Goal: Task Accomplishment & Management: Manage account settings

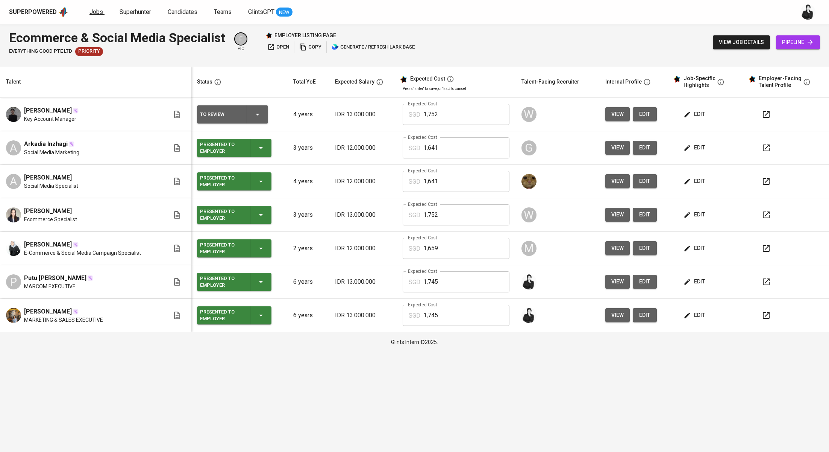
click at [100, 13] on span "Jobs" at bounding box center [97, 11] width 14 height 7
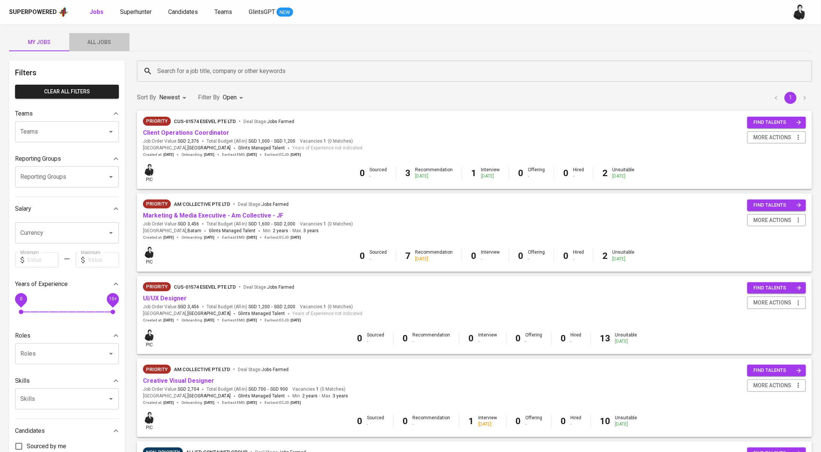
click at [100, 44] on span "All Jobs" at bounding box center [99, 42] width 51 height 9
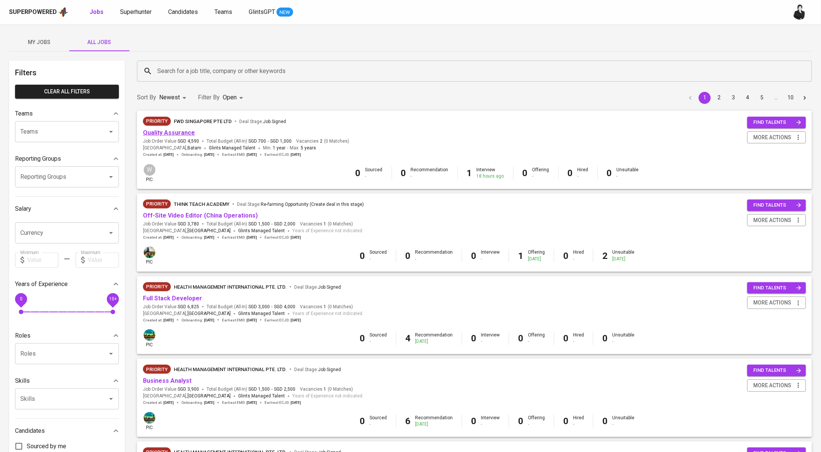
click at [175, 131] on link "Quality Assurance" at bounding box center [169, 132] width 52 height 7
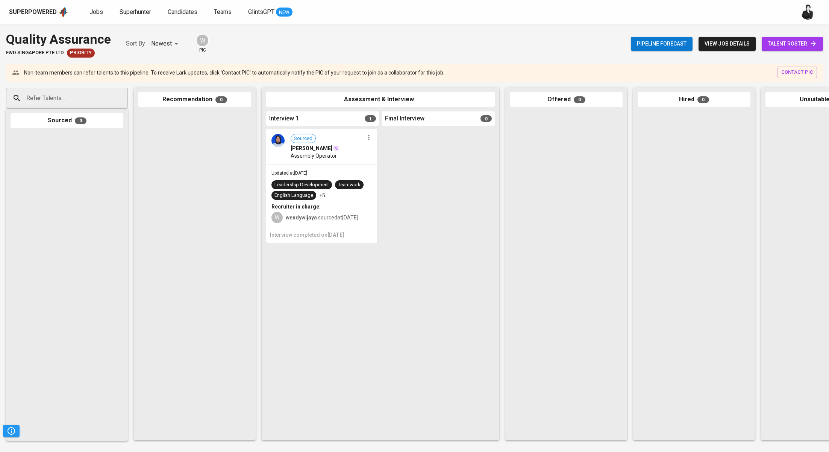
click at [784, 48] on span "talent roster" at bounding box center [792, 43] width 49 height 9
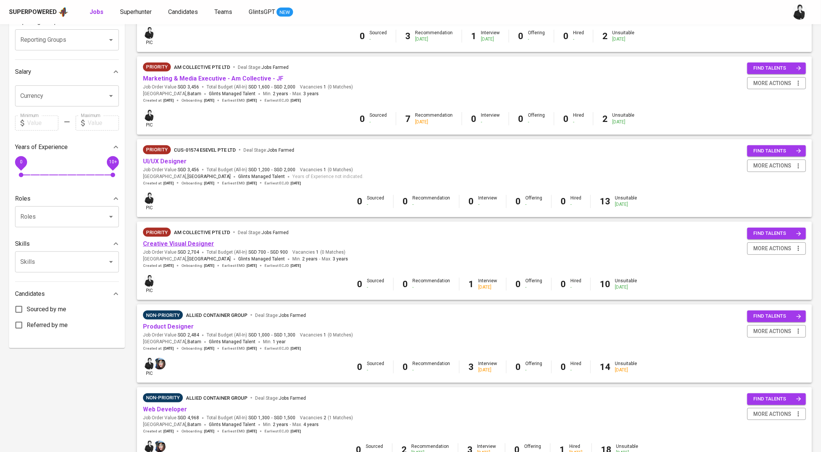
scroll to position [230, 0]
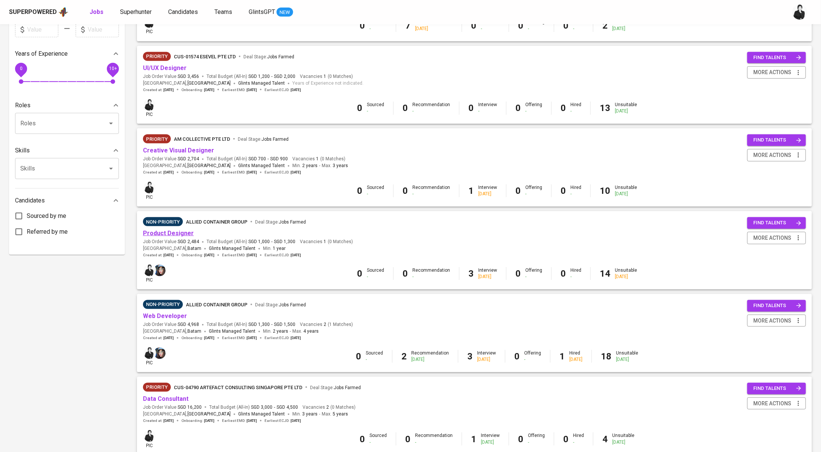
click at [172, 231] on link "Product Designer" at bounding box center [168, 232] width 51 height 7
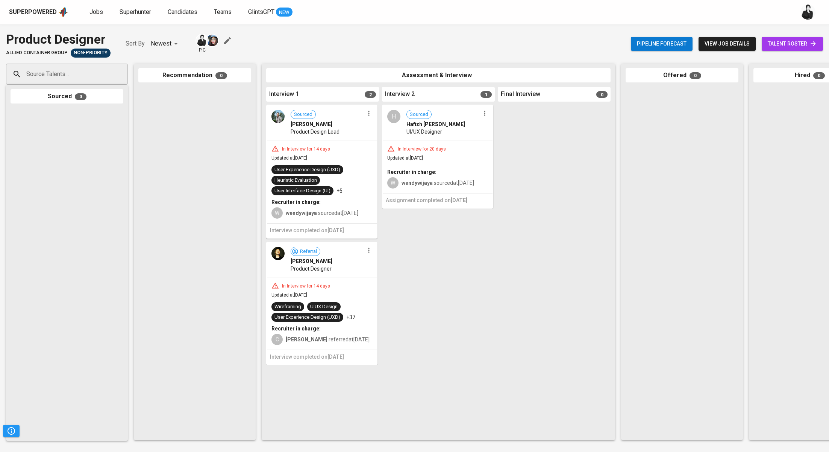
click at [802, 46] on span "talent roster" at bounding box center [792, 43] width 49 height 9
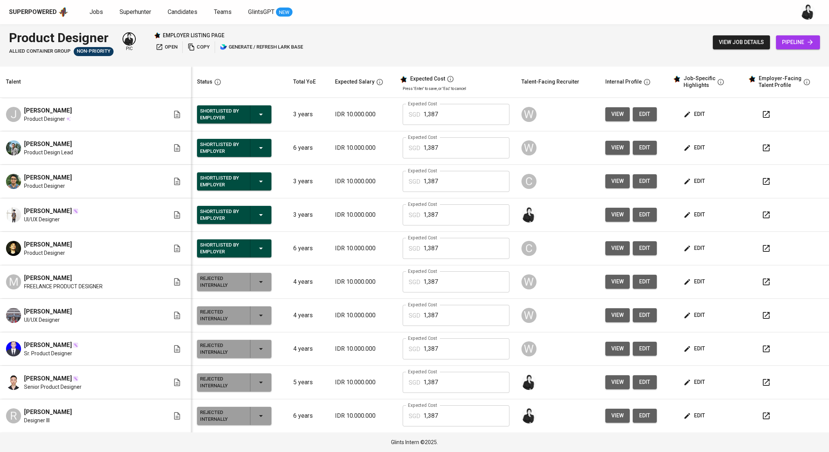
click at [688, 146] on span "edit" at bounding box center [695, 147] width 20 height 9
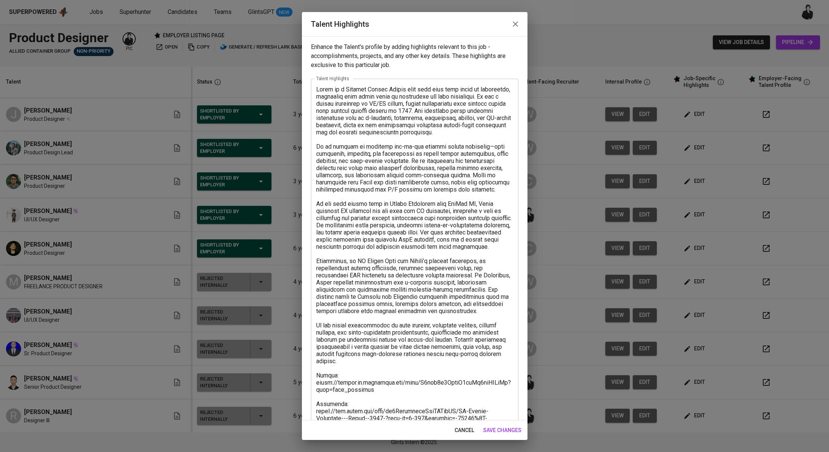
scroll to position [136, 0]
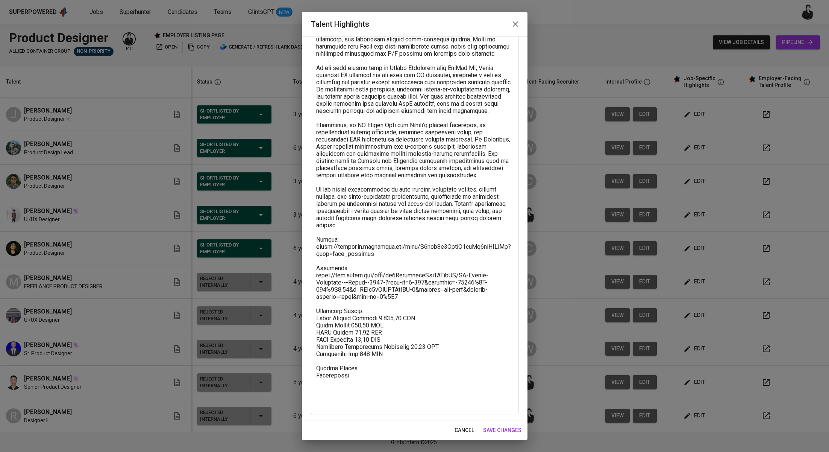
drag, startPoint x: 407, startPoint y: 324, endPoint x: 367, endPoint y: 316, distance: 40.3
click at [367, 316] on textarea at bounding box center [414, 178] width 197 height 457
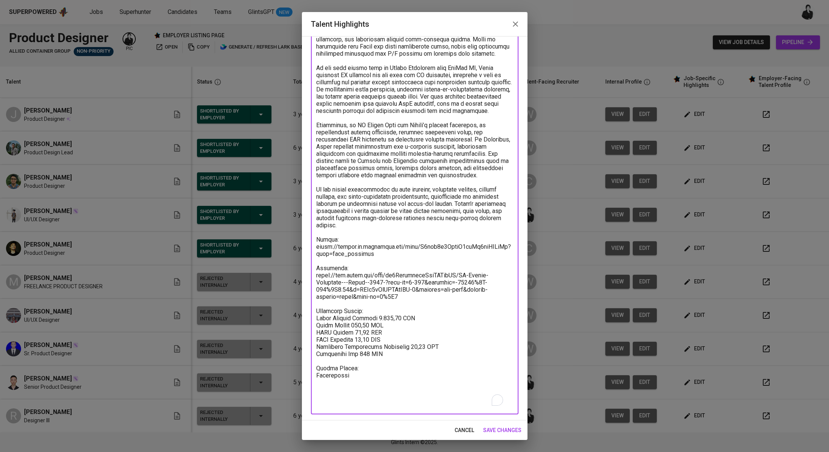
click at [469, 433] on span "cancel" at bounding box center [465, 429] width 20 height 9
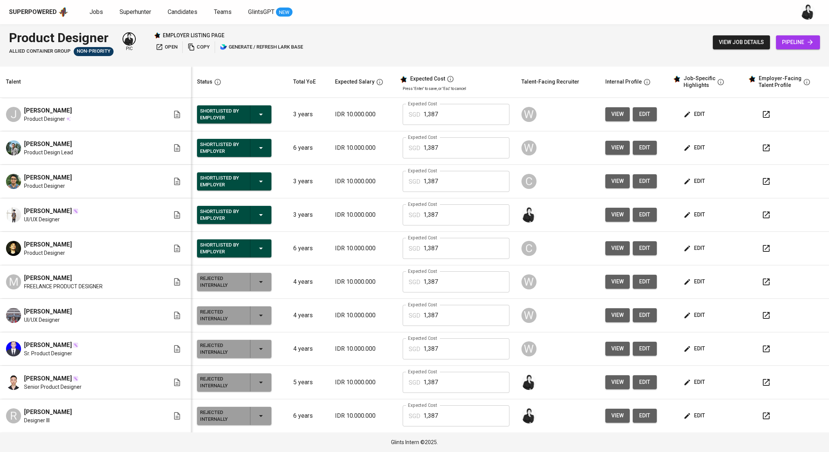
click at [762, 148] on icon "button" at bounding box center [766, 147] width 9 height 9
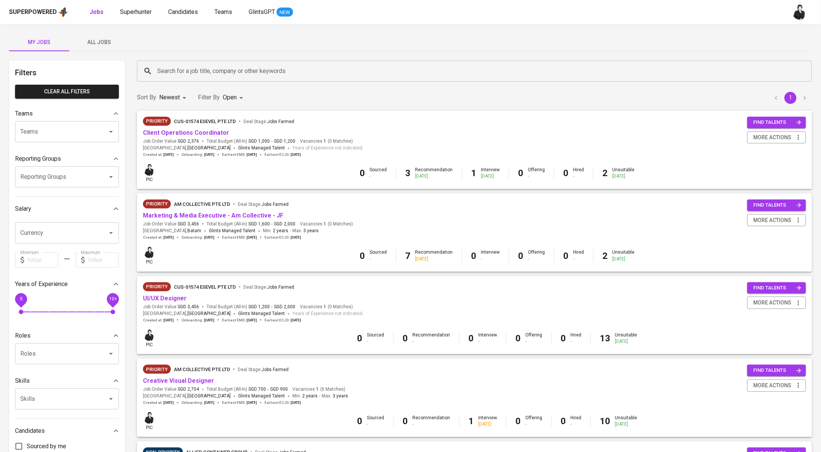
click at [254, 72] on input "Search for a job title, company or other keywords" at bounding box center [476, 71] width 642 height 14
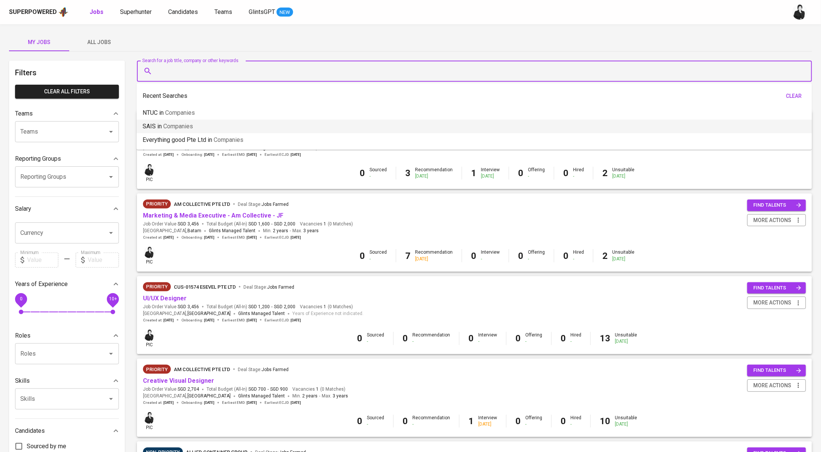
click at [87, 41] on span "All Jobs" at bounding box center [99, 42] width 51 height 9
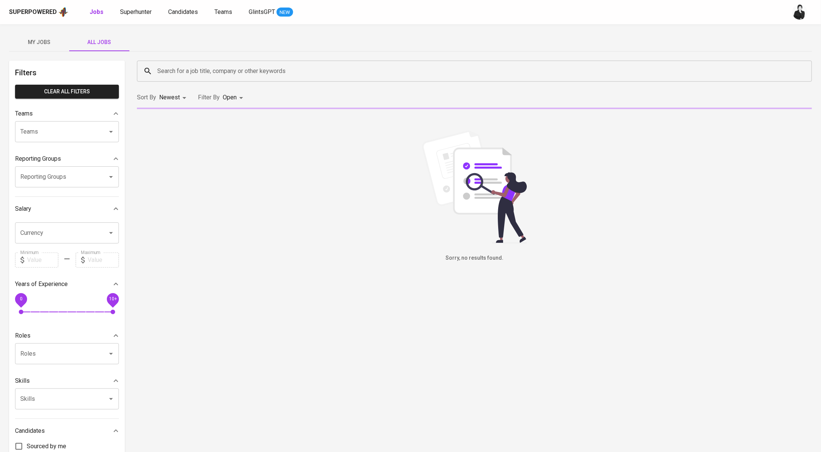
click at [195, 64] on input "Search for a job title, company or other keywords" at bounding box center [476, 71] width 642 height 14
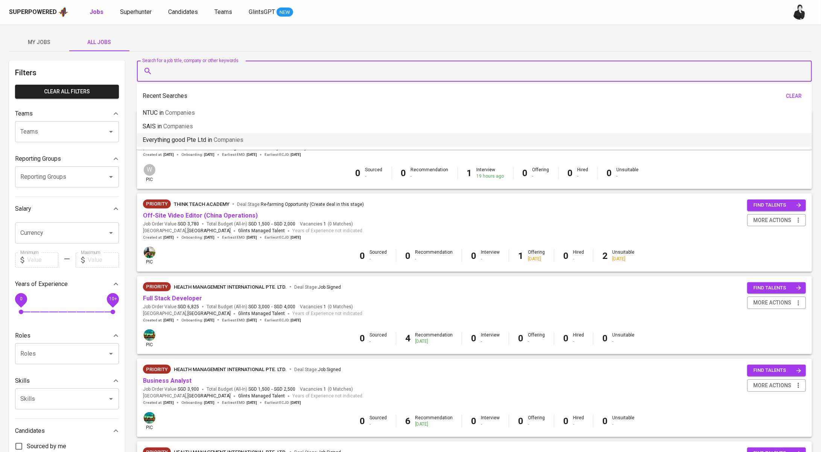
click at [217, 139] on span "Companies" at bounding box center [229, 139] width 30 height 7
type input "Everything good Pte Ltd"
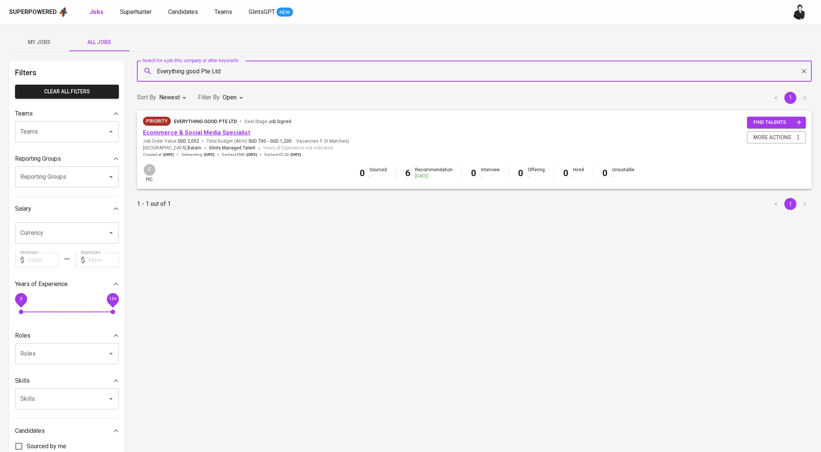
click at [219, 131] on link "Ecommerce & Social Media Specialist" at bounding box center [196, 132] width 107 height 7
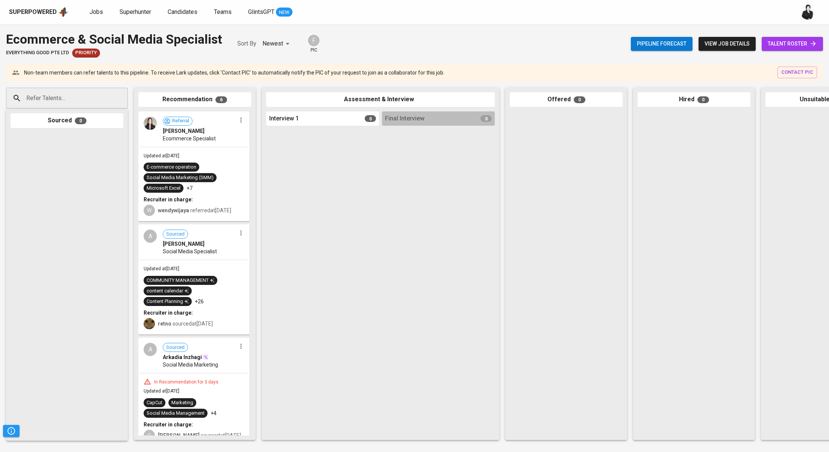
click at [793, 48] on span "talent roster" at bounding box center [792, 43] width 49 height 9
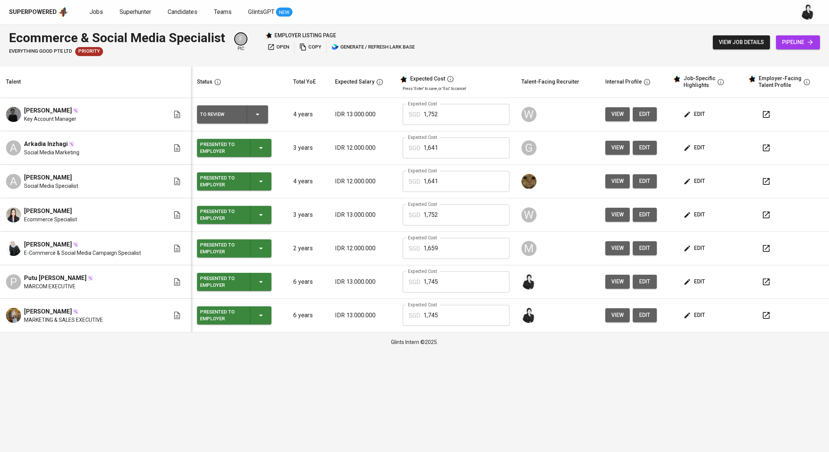
click at [45, 309] on span "[PERSON_NAME]" at bounding box center [48, 311] width 48 height 9
click at [45, 314] on span "[PERSON_NAME]" at bounding box center [48, 311] width 48 height 9
drag, startPoint x: 54, startPoint y: 311, endPoint x: 16, endPoint y: 310, distance: 38.4
click at [16, 310] on div "Reza Mutia MARKETING & SALES EXECUTIVE" at bounding box center [88, 315] width 164 height 17
copy span "[PERSON_NAME]"
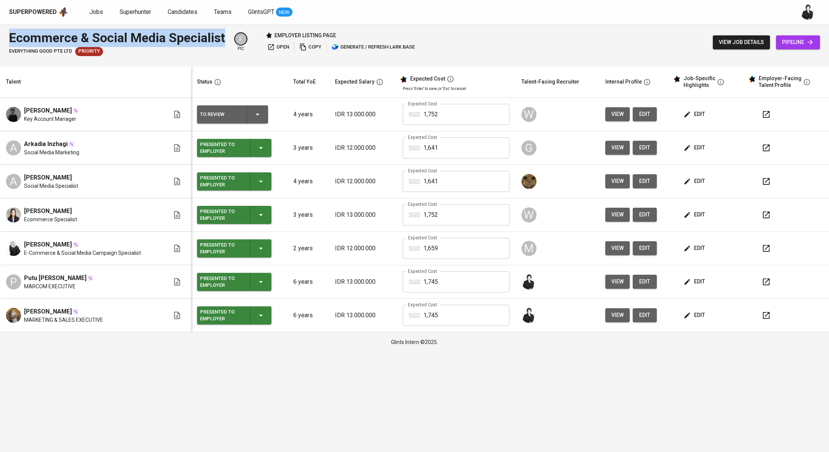
drag, startPoint x: 8, startPoint y: 36, endPoint x: 228, endPoint y: 43, distance: 220.2
click at [228, 43] on div "Ecommerce & Social Media Specialist Everything good Pte Ltd Priority F pic empl…" at bounding box center [414, 42] width 829 height 36
copy div "Ecommerce & Social Media Specialist"
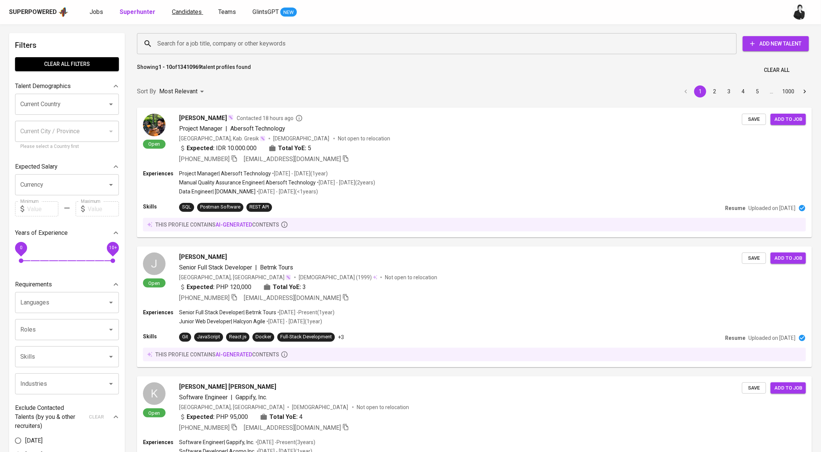
click at [188, 10] on span "Candidates" at bounding box center [187, 11] width 30 height 7
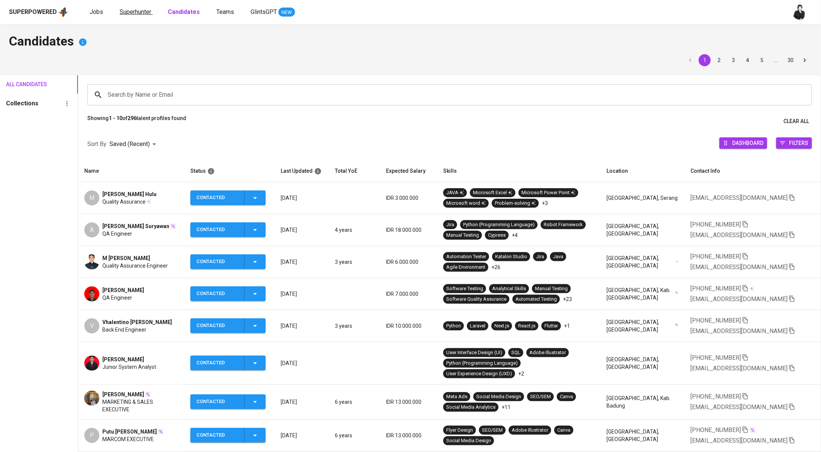
click at [141, 8] on span "Superhunter" at bounding box center [136, 11] width 32 height 7
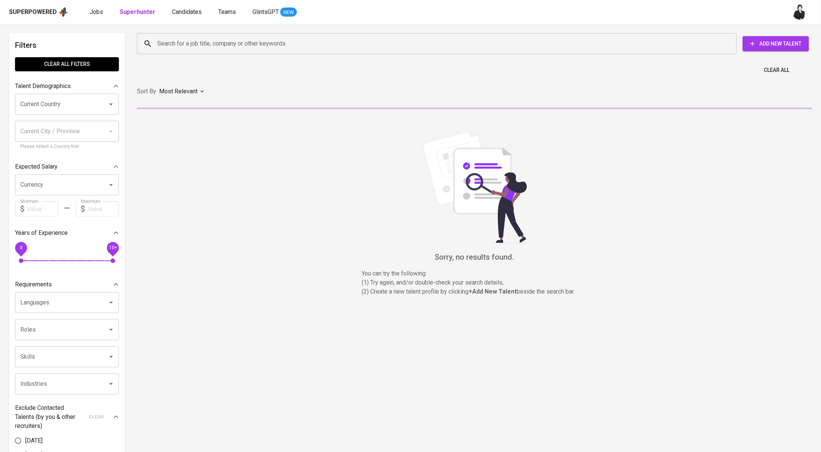
click at [219, 48] on input "Search for a job title, company or other keywords" at bounding box center [438, 43] width 567 height 14
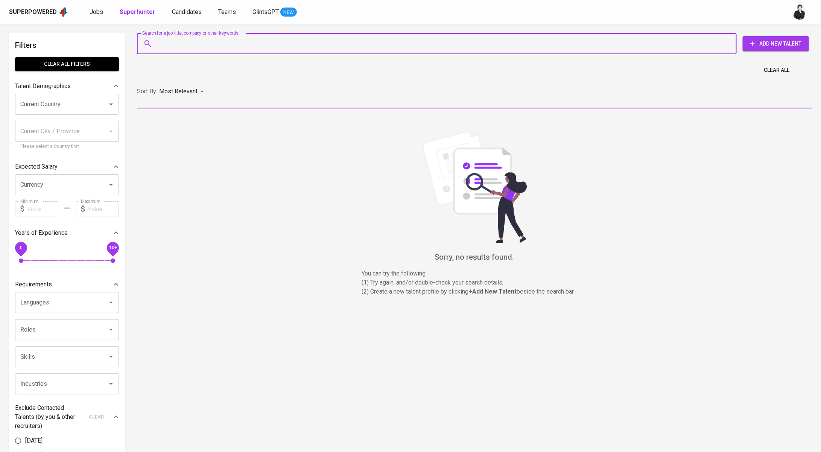
paste input "R [EMAIL_ADDRESS][DOMAIN_NAME]"
type input "R [EMAIL_ADDRESS][DOMAIN_NAME]"
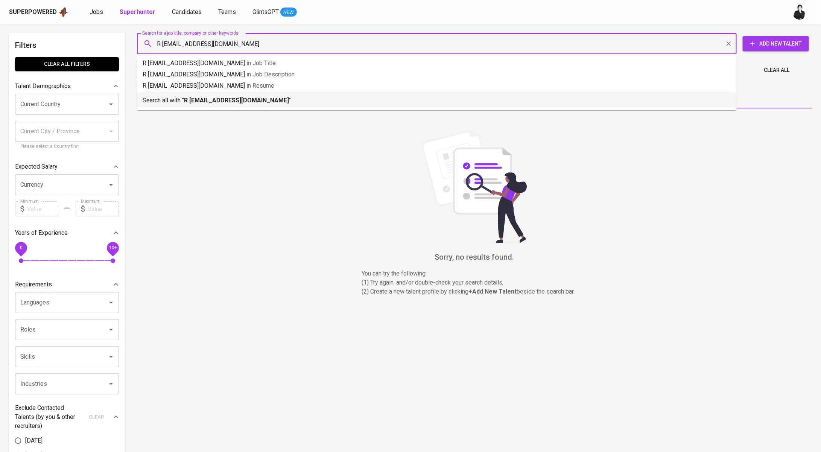
click at [245, 99] on b "R rosaliaekap11@gmail.com" at bounding box center [236, 100] width 105 height 7
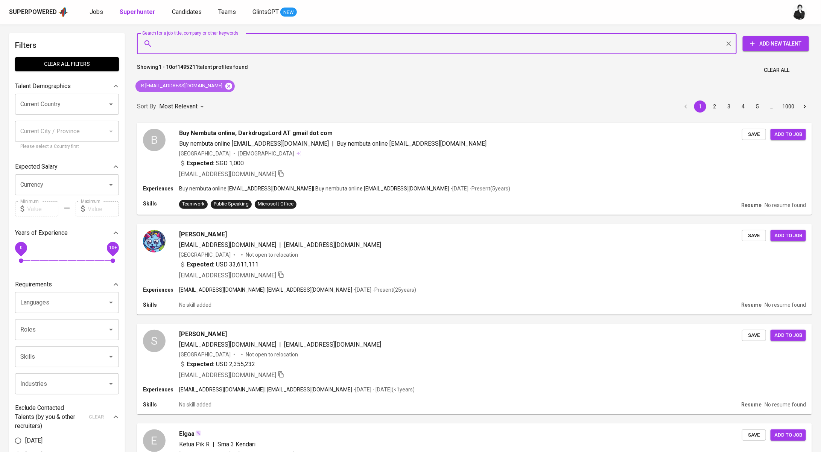
click at [225, 86] on icon at bounding box center [228, 85] width 7 height 7
click at [192, 41] on input "Search for a job title, company or other keywords" at bounding box center [438, 43] width 567 height 14
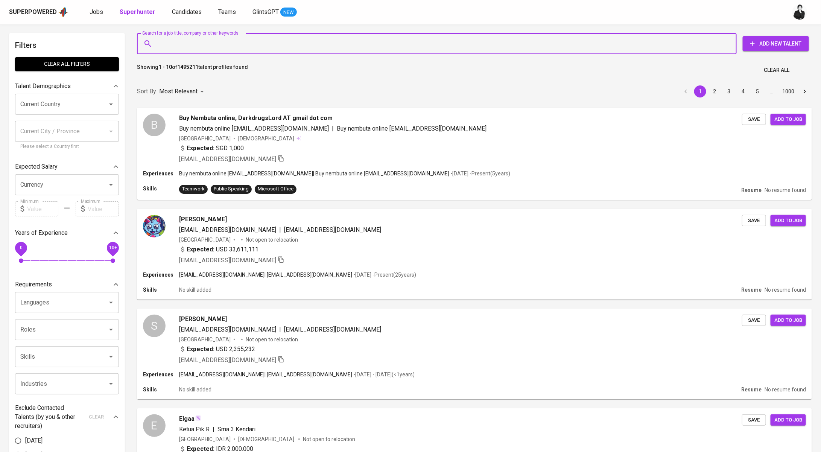
click at [192, 41] on input "Search for a job title, company or other keywords" at bounding box center [438, 43] width 567 height 14
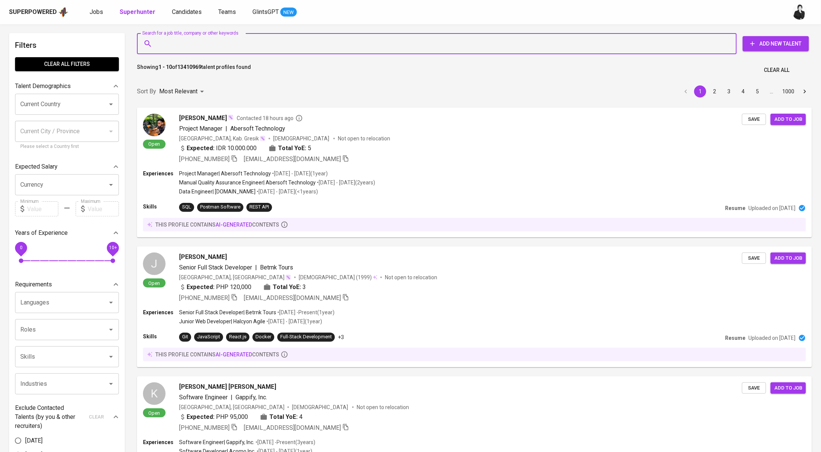
paste input "R rosaliaekap11@gmail.com"
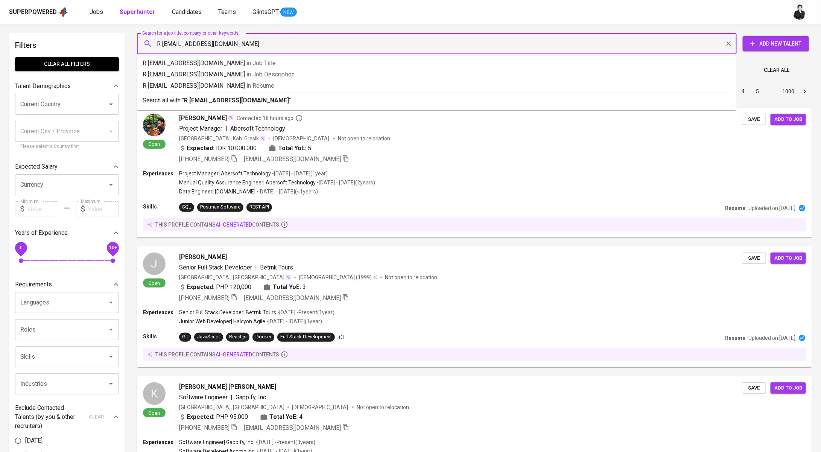
drag, startPoint x: 161, startPoint y: 41, endPoint x: 148, endPoint y: 41, distance: 13.5
click at [148, 41] on div "R rosaliaekap11@gmail.com Search for a job title, company or other keywords" at bounding box center [437, 43] width 600 height 21
type input "rosaliaekap11@gmail.com"
click at [208, 105] on li "Search all with " rosaliaekap11@gmail.com "" at bounding box center [437, 100] width 600 height 15
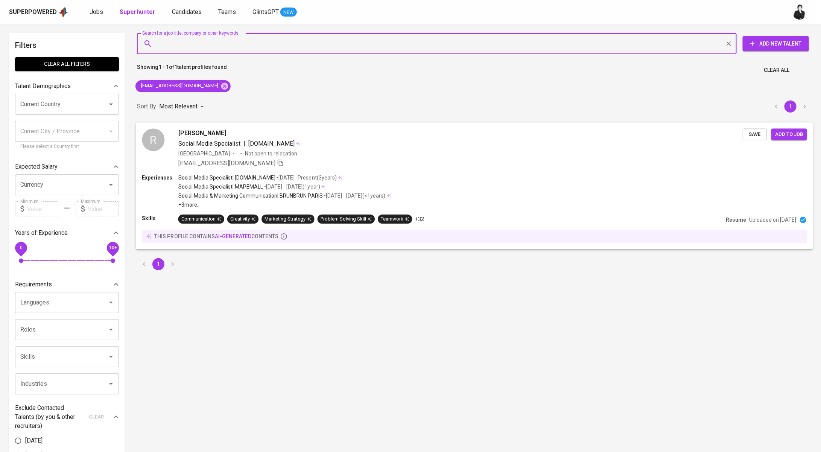
click at [218, 135] on span "Rosalia Eka Putri" at bounding box center [202, 132] width 48 height 9
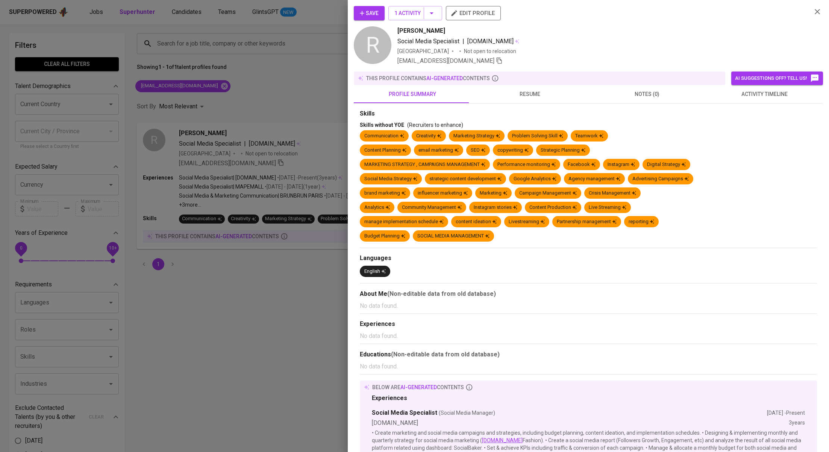
click at [746, 90] on span "activity timeline" at bounding box center [765, 94] width 108 height 9
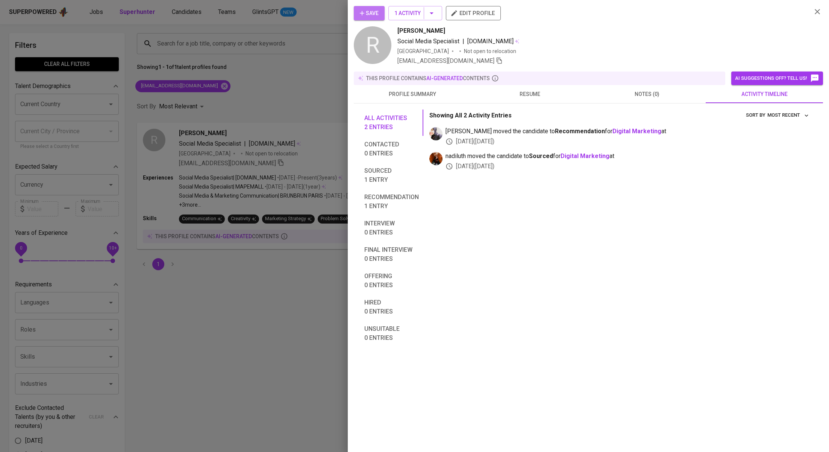
click at [367, 12] on span "Save" at bounding box center [369, 13] width 19 height 9
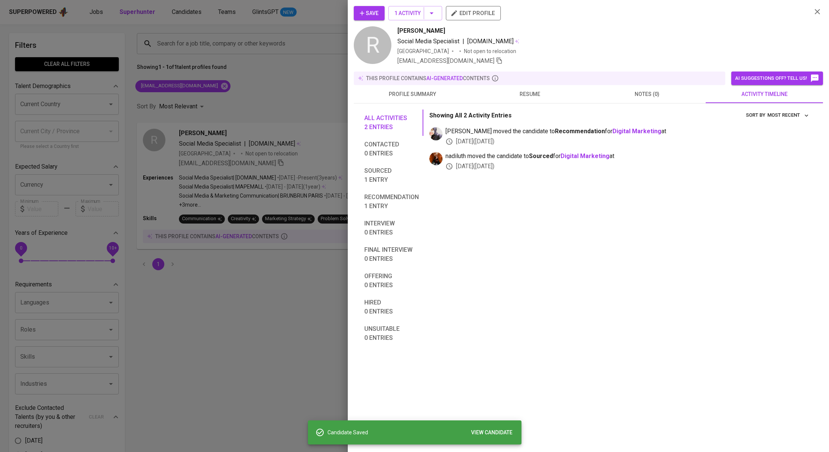
click at [219, 78] on div at bounding box center [414, 226] width 829 height 452
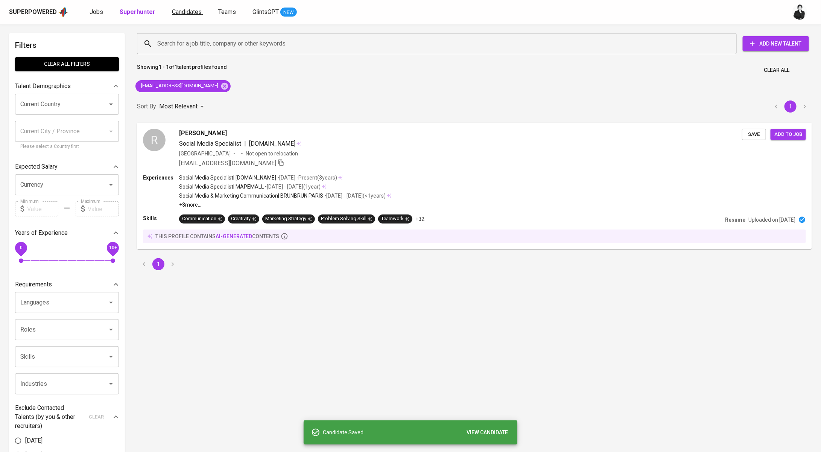
click at [189, 13] on span "Candidates" at bounding box center [187, 11] width 30 height 7
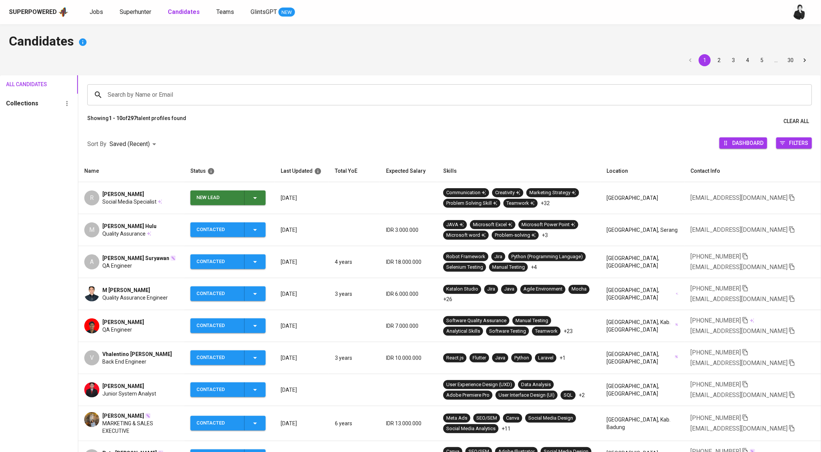
click at [254, 199] on icon "button" at bounding box center [255, 197] width 9 height 9
click at [245, 229] on li "Contacted" at bounding box center [228, 230] width 75 height 14
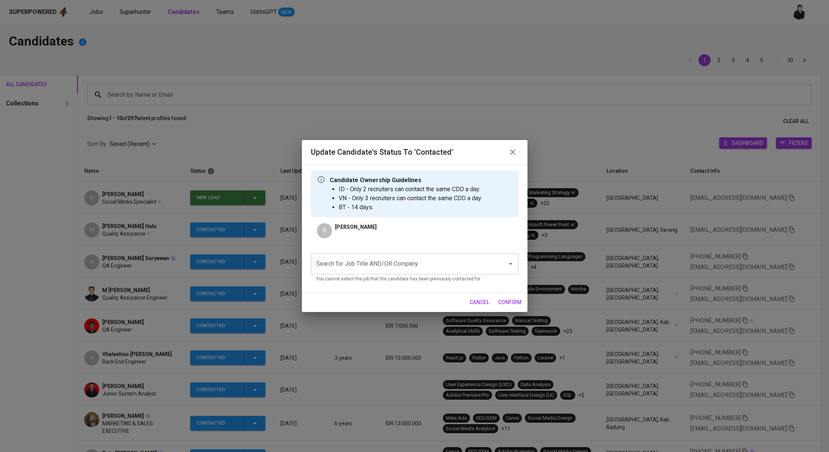
click at [427, 265] on input "Search for Job Title AND/OR Company" at bounding box center [404, 264] width 180 height 14
type input "e"
paste input "Ecommerce & Social Media Specialist"
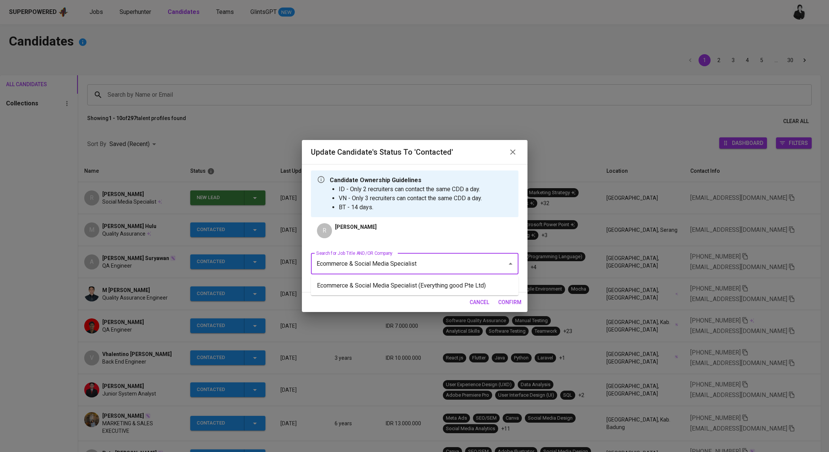
click at [390, 286] on li "Ecommerce & Social Media Specialist (Everything good Pte Ltd)" at bounding box center [415, 286] width 208 height 14
type input "Ecommerce & Social Media Specialist"
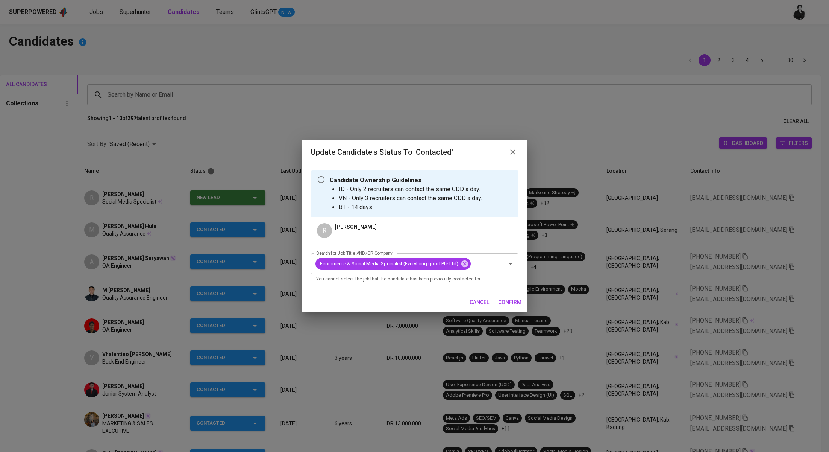
click at [511, 299] on span "confirm" at bounding box center [509, 302] width 23 height 9
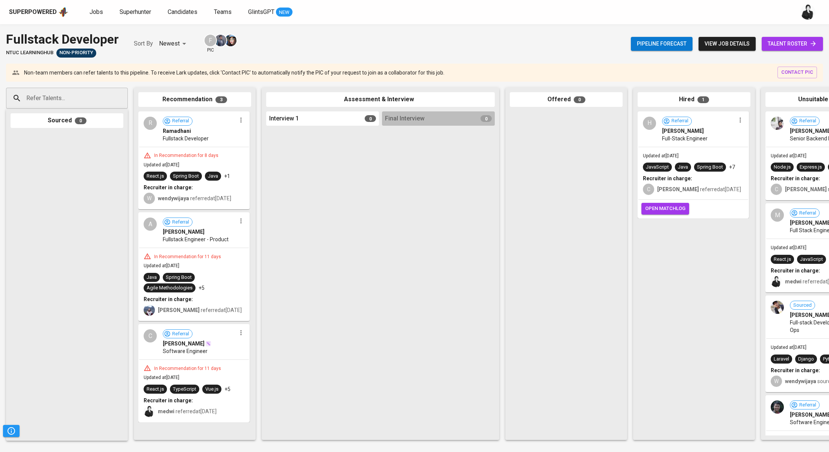
click at [679, 208] on span "open matchlog" at bounding box center [666, 208] width 40 height 9
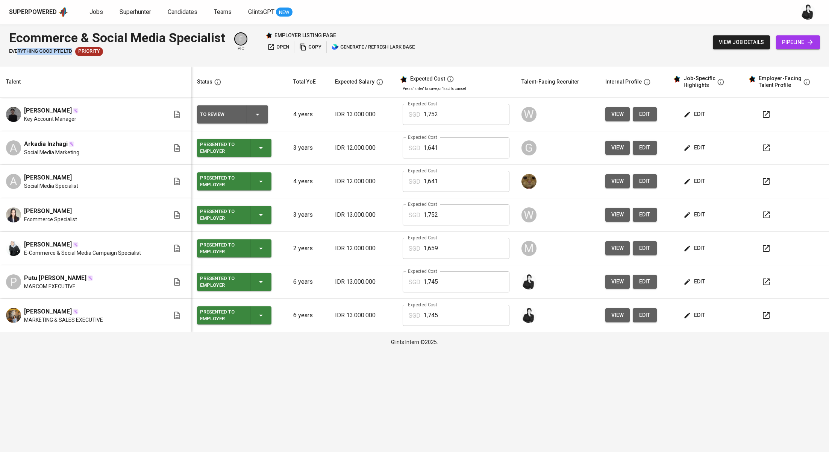
drag, startPoint x: 72, startPoint y: 52, endPoint x: 17, endPoint y: 51, distance: 54.5
click at [17, 51] on span "Everything good Pte Ltd" at bounding box center [40, 51] width 63 height 7
click at [8, 35] on div "Ecommerce & Social Media Specialist Everything good Pte Ltd Priority F pic empl…" at bounding box center [414, 42] width 829 height 36
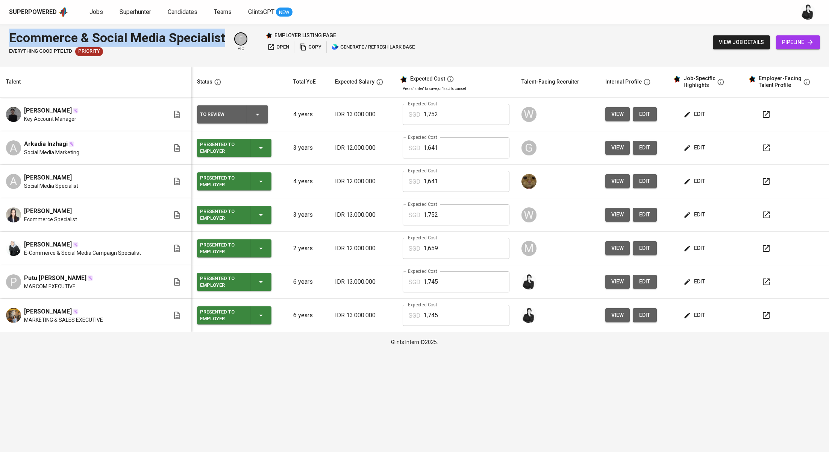
drag, startPoint x: 8, startPoint y: 35, endPoint x: 215, endPoint y: 37, distance: 207.3
click at [215, 37] on div "Ecommerce & Social Media Specialist Everything good Pte Ltd Priority F pic empl…" at bounding box center [414, 42] width 829 height 36
copy div "Ecommerce & Social Media Specialist"
drag, startPoint x: 228, startPoint y: 40, endPoint x: 0, endPoint y: 24, distance: 228.2
click at [0, 24] on div "Superpowered Jobs Superhunter Candidates Teams GlintsGPT NEW Ecommerce & Social…" at bounding box center [414, 176] width 829 height 352
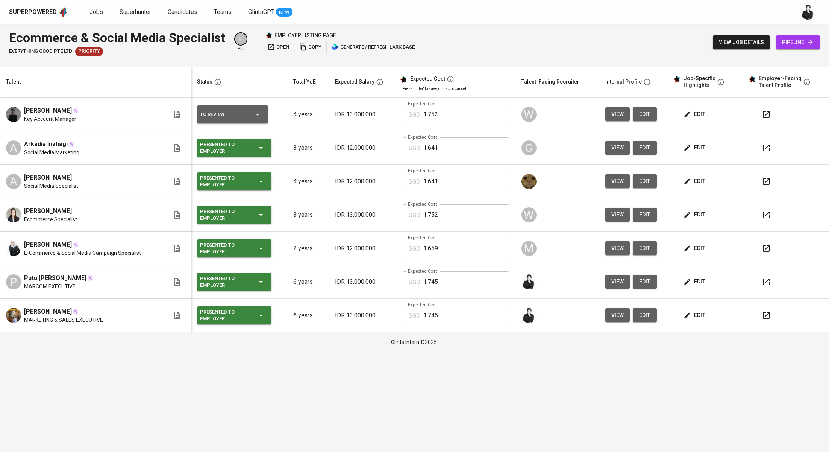
click at [207, 40] on div "Ecommerce & Social Media Specialist" at bounding box center [117, 38] width 216 height 18
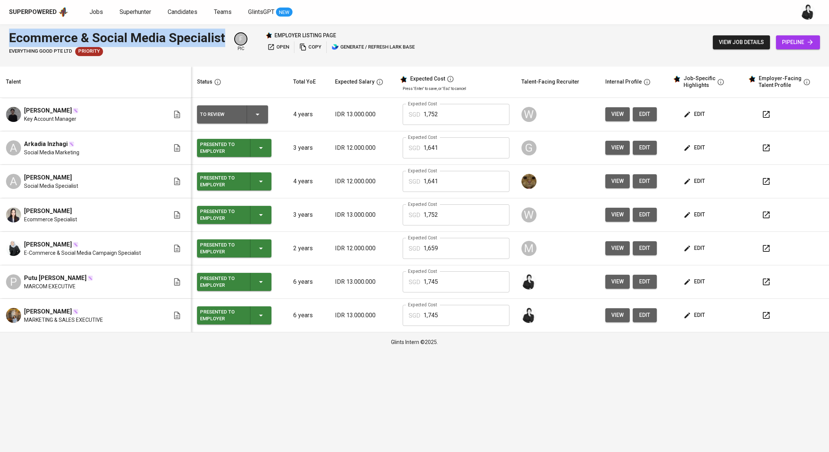
drag, startPoint x: 223, startPoint y: 39, endPoint x: 0, endPoint y: 30, distance: 223.6
click at [0, 30] on div "Ecommerce & Social Media Specialist Everything good Pte Ltd Priority F pic empl…" at bounding box center [414, 42] width 829 height 36
copy div "Ecommerce & Social Media Specialist"
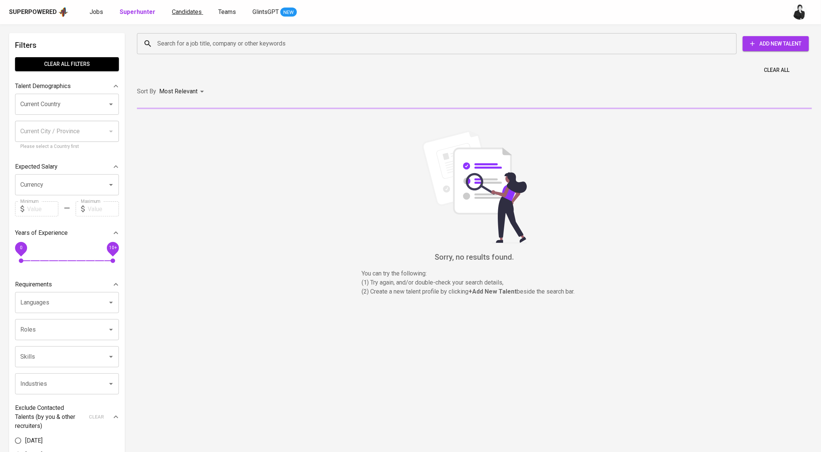
click at [192, 12] on span "Candidates" at bounding box center [187, 11] width 30 height 7
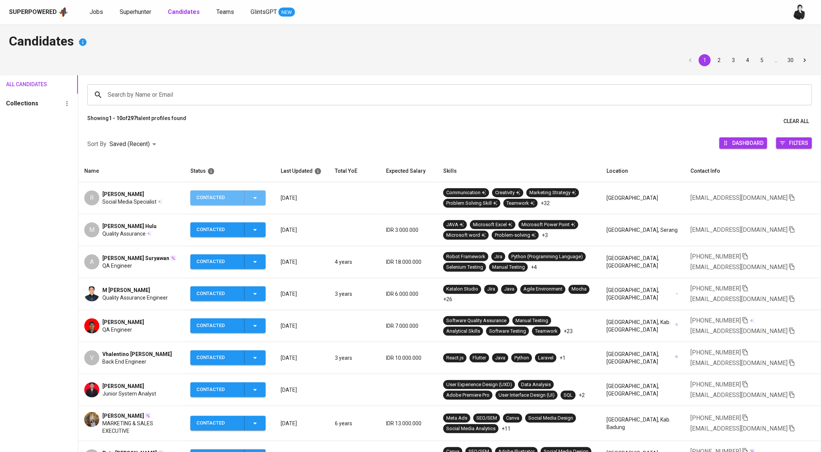
click at [264, 196] on button "Contacted" at bounding box center [227, 197] width 75 height 15
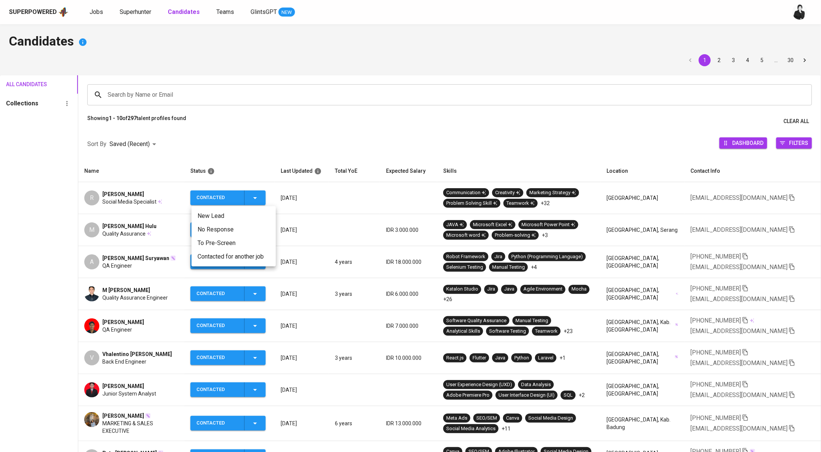
click at [140, 195] on div at bounding box center [410, 226] width 821 height 452
click at [144, 193] on div "Rosalia Eka Putri" at bounding box center [132, 194] width 60 height 8
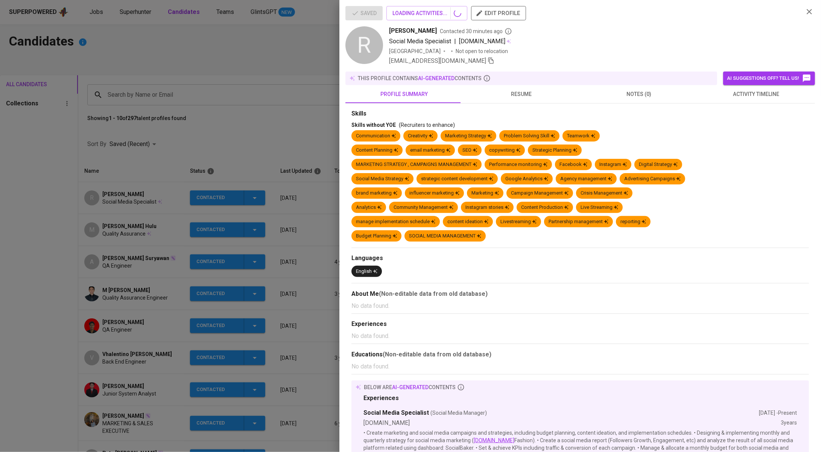
click at [137, 192] on div at bounding box center [410, 226] width 821 height 452
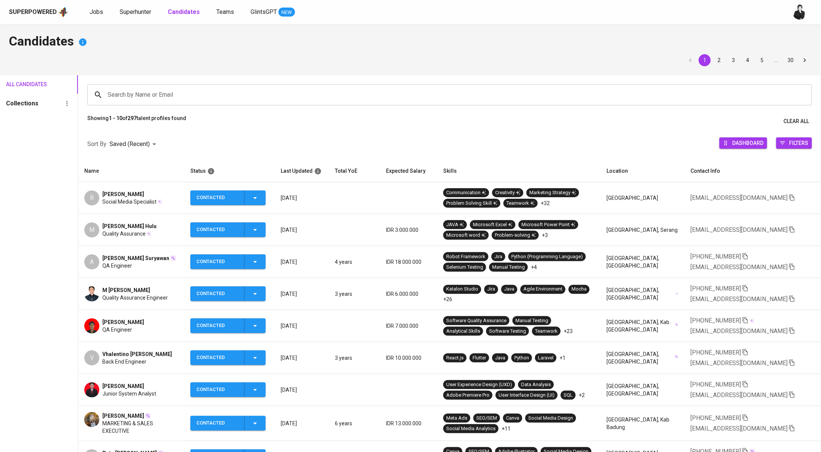
click at [127, 197] on span "[PERSON_NAME]" at bounding box center [123, 194] width 42 height 8
click at [148, 194] on div "[PERSON_NAME]" at bounding box center [132, 194] width 60 height 8
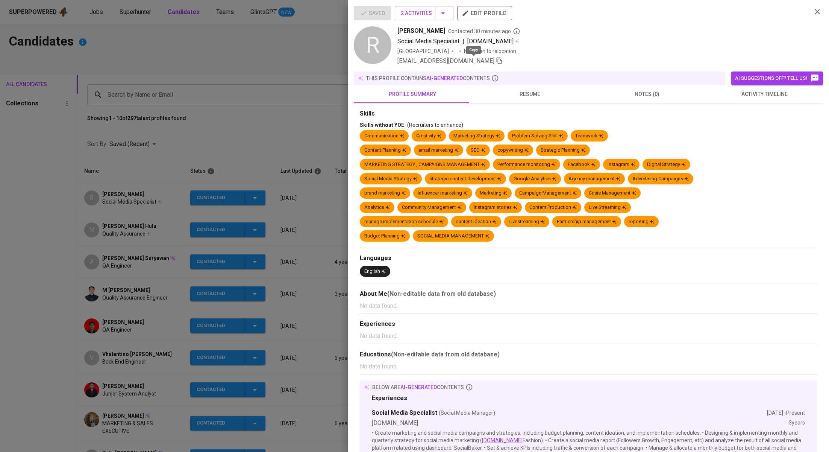
click at [496, 62] on icon "button" at bounding box center [499, 60] width 7 height 7
click at [216, 72] on div at bounding box center [414, 226] width 829 height 452
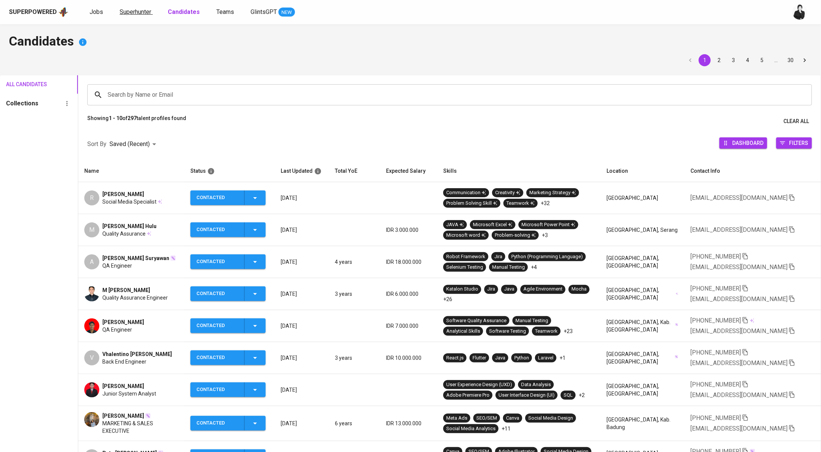
click at [139, 8] on link "Superhunter" at bounding box center [136, 12] width 33 height 9
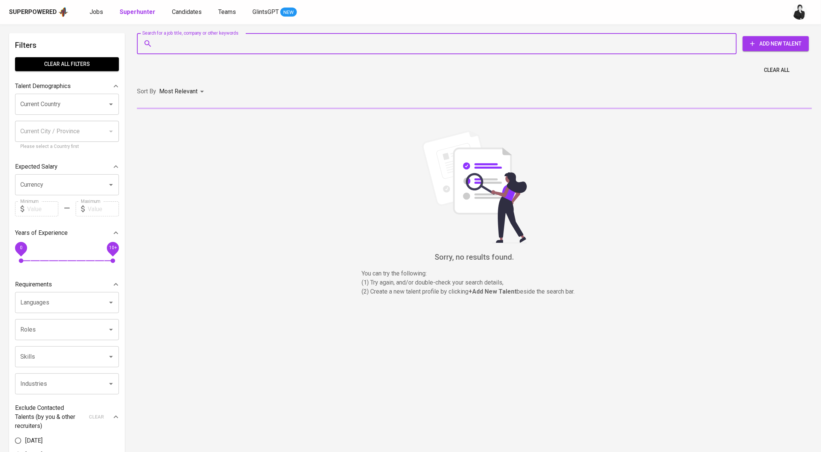
click at [250, 46] on input "Search for a job title, company or other keywords" at bounding box center [438, 43] width 567 height 14
paste input "[EMAIL_ADDRESS][DOMAIN_NAME]"
type input "[EMAIL_ADDRESS][DOMAIN_NAME]"
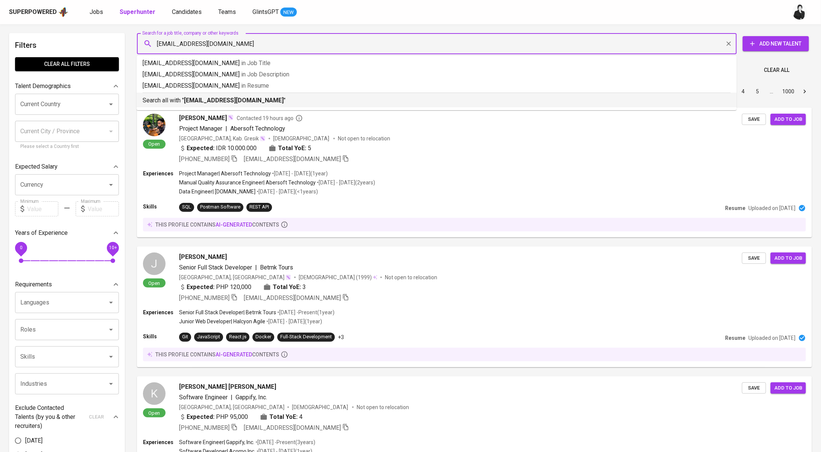
click at [258, 100] on p "Search all with " rosaliaekap11@gmail.com "" at bounding box center [437, 100] width 588 height 9
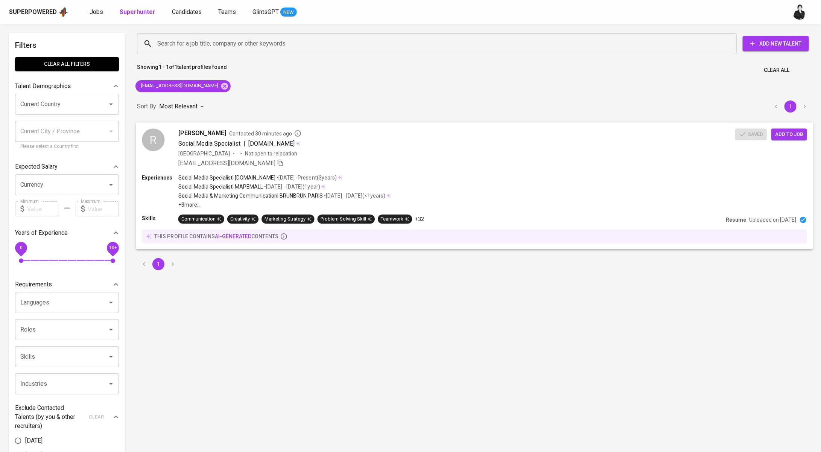
click at [765, 132] on div "Saved Add to job" at bounding box center [772, 132] width 75 height 15
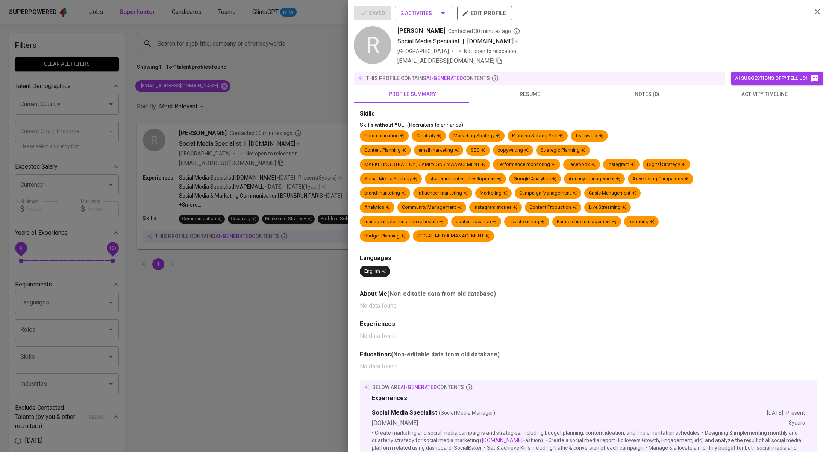
click at [294, 96] on div at bounding box center [414, 226] width 829 height 452
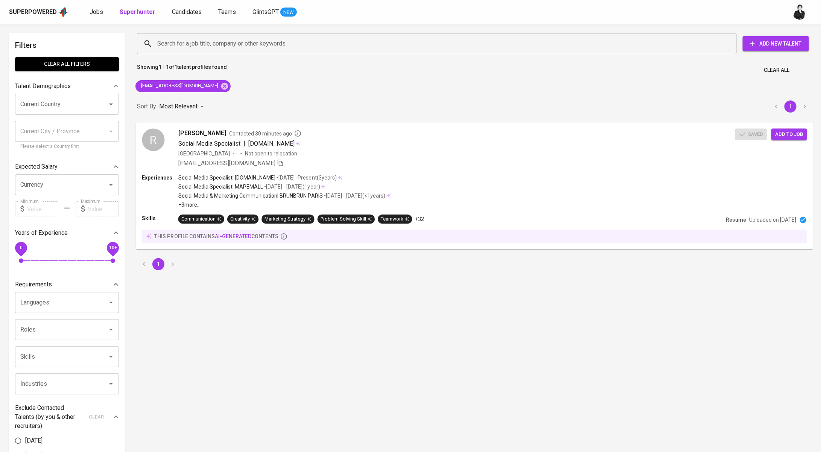
click at [790, 134] on span "Add to job" at bounding box center [789, 134] width 28 height 9
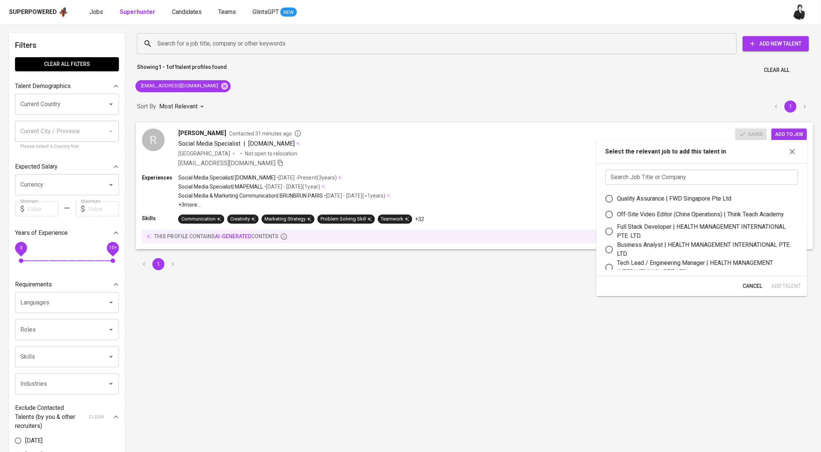
click at [223, 137] on span "[PERSON_NAME]" at bounding box center [202, 132] width 48 height 9
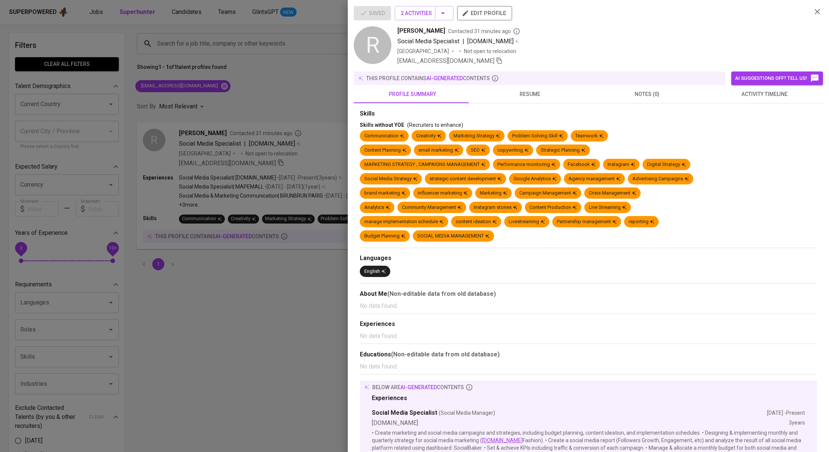
click at [763, 96] on span "activity timeline" at bounding box center [765, 94] width 108 height 9
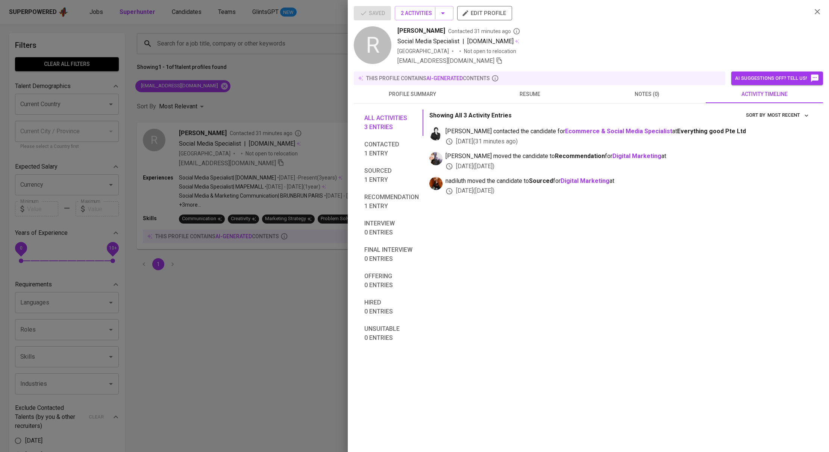
click at [333, 58] on div at bounding box center [414, 226] width 829 height 452
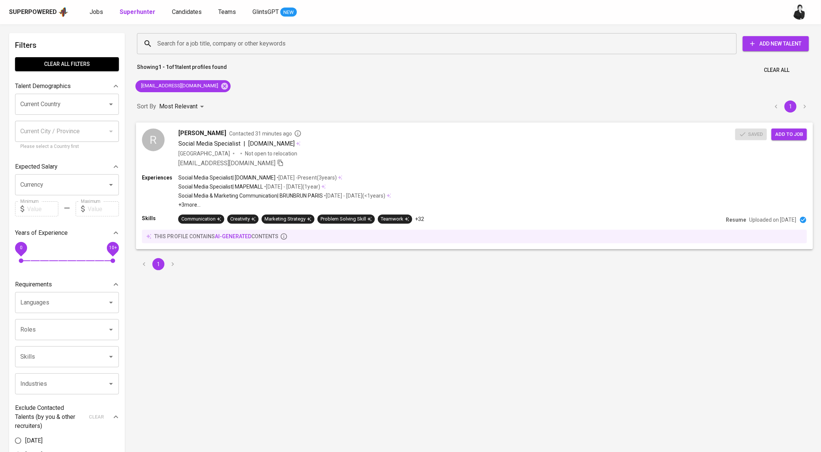
click at [784, 131] on span "Add to job" at bounding box center [789, 134] width 28 height 9
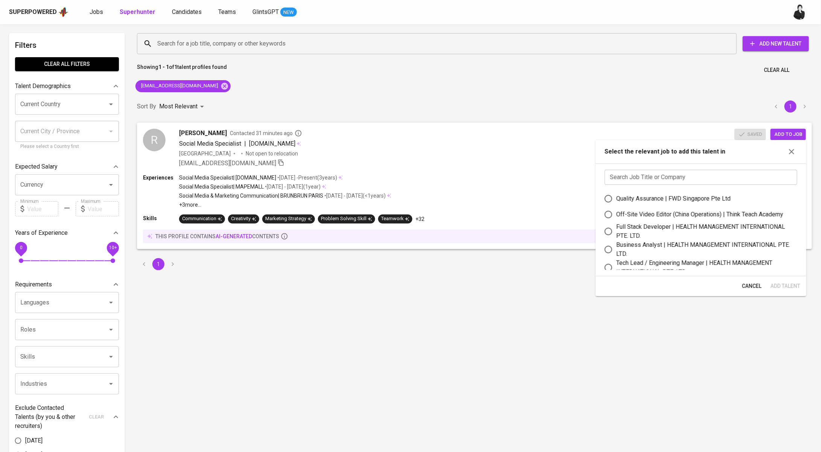
click at [653, 176] on input "text" at bounding box center [701, 177] width 193 height 15
paste input "rosaliaekap11@gmail.com"
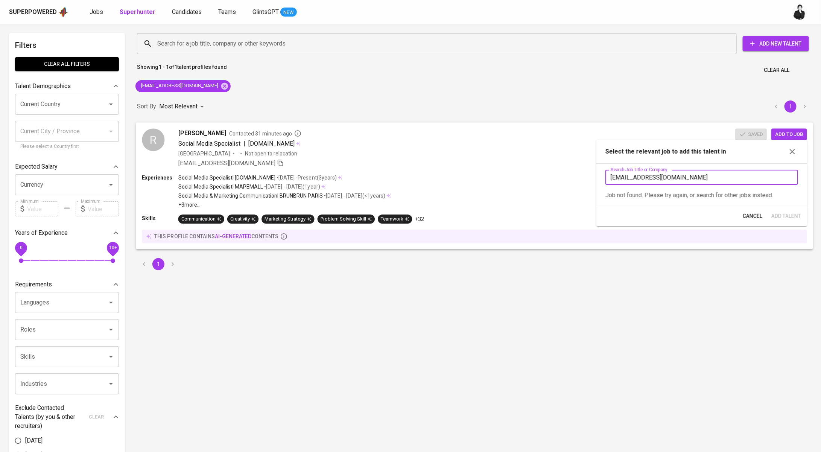
drag, startPoint x: 691, startPoint y: 180, endPoint x: 559, endPoint y: 181, distance: 132.4
click at [559, 181] on body "Superpowered Jobs Superhunter Candidates Teams GlintsGPT NEW Filters Clear All …" at bounding box center [410, 341] width 821 height 682
type input "r"
drag, startPoint x: 725, startPoint y: 178, endPoint x: 601, endPoint y: 172, distance: 124.6
click at [601, 172] on div "Search Job Title or Company Every Search Job Title or Company Job not found. Pl…" at bounding box center [700, 184] width 211 height 43
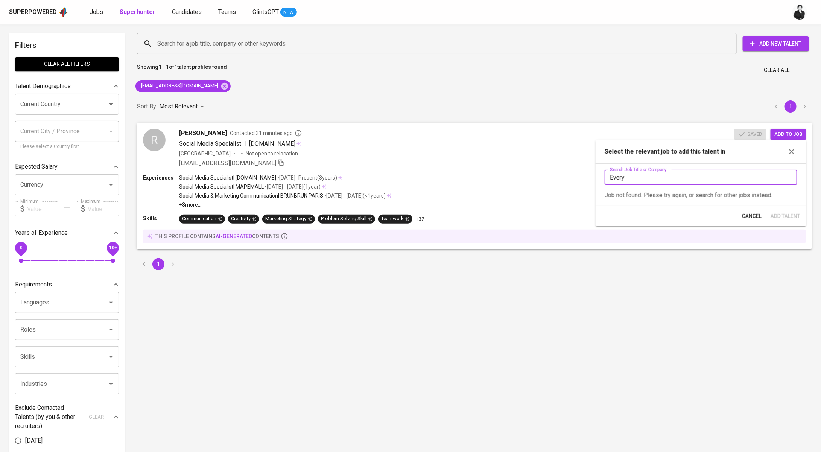
paste input "commerce & Social Media Specialist"
type input "Ecommerce & Social Media Specialist"
click at [752, 197] on div "Ecommerce & Social Media Specialist | Everything good Pte Ltd" at bounding box center [700, 198] width 169 height 9
click at [616, 197] on input "Ecommerce & Social Media Specialist | Everything good Pte Ltd" at bounding box center [608, 199] width 16 height 16
radio input "true"
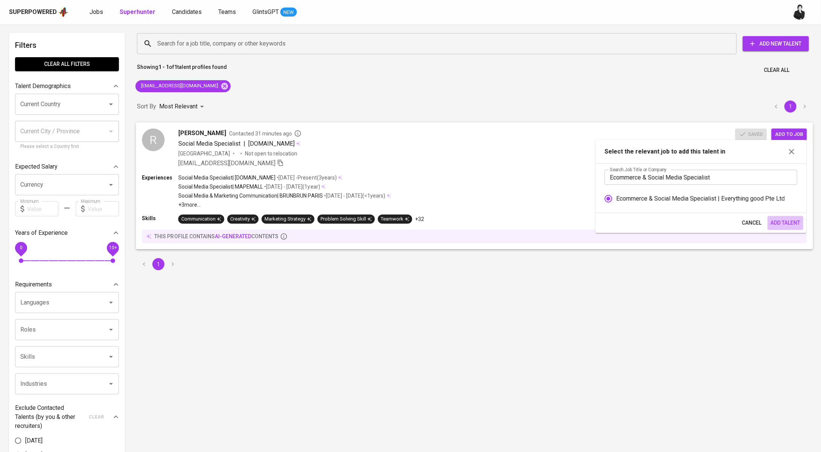
click at [788, 226] on span "Add Talent" at bounding box center [785, 222] width 30 height 9
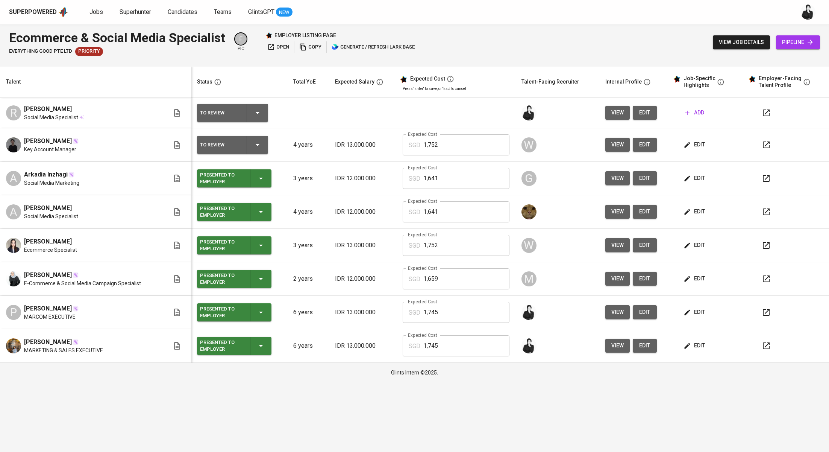
click at [695, 115] on span "add" at bounding box center [694, 112] width 19 height 9
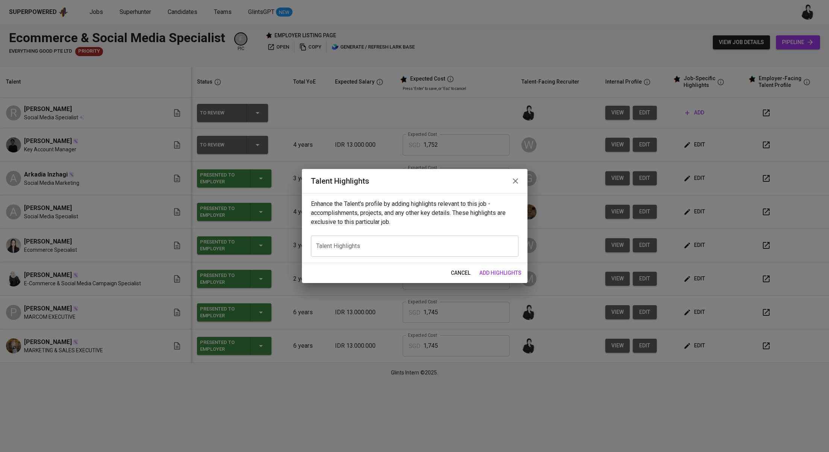
click at [516, 183] on icon "button" at bounding box center [515, 180] width 9 height 9
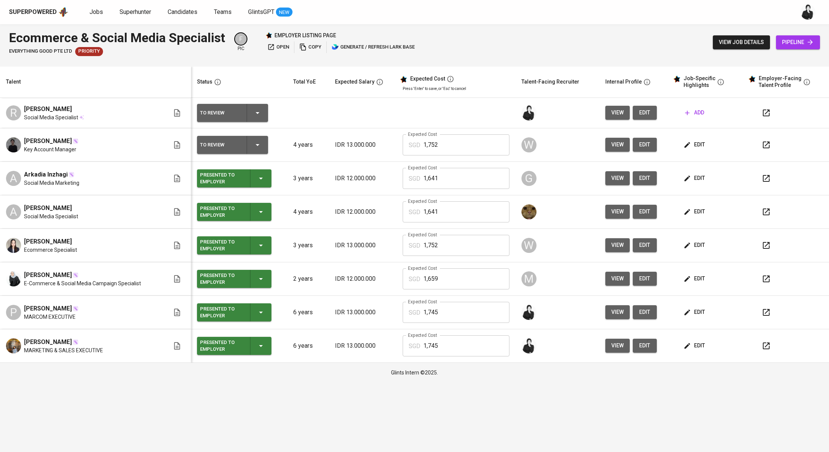
click at [651, 112] on button "edit" at bounding box center [645, 113] width 24 height 14
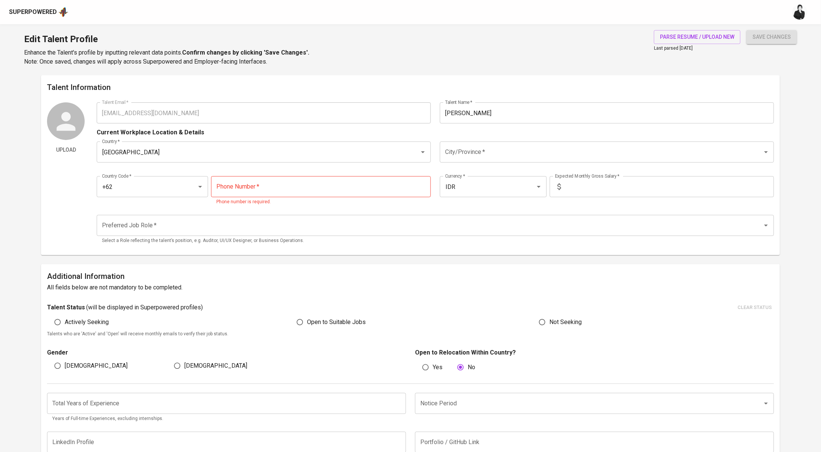
click at [695, 26] on div "Edit Talent Profile Enhance the Talent's profile by inputting relevant data poi…" at bounding box center [410, 49] width 821 height 51
click at [698, 32] on button "parse resume / upload new" at bounding box center [697, 37] width 87 height 14
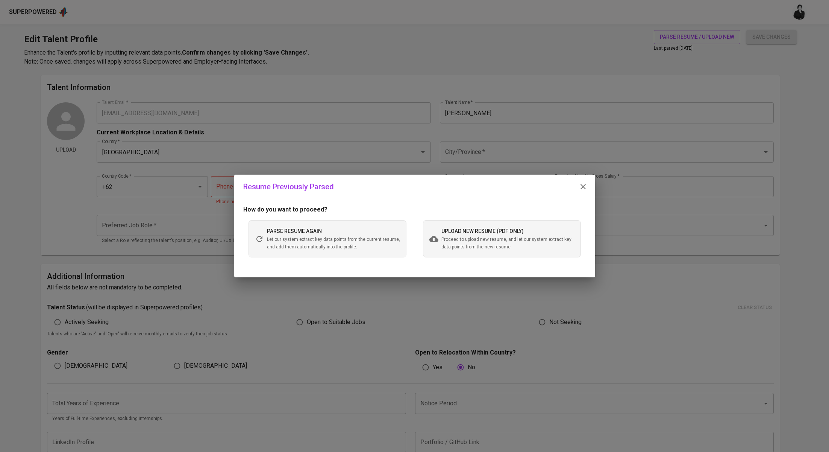
click at [463, 238] on span "Proceed to upload new resume, and let our system extract key data points from t…" at bounding box center [508, 243] width 133 height 15
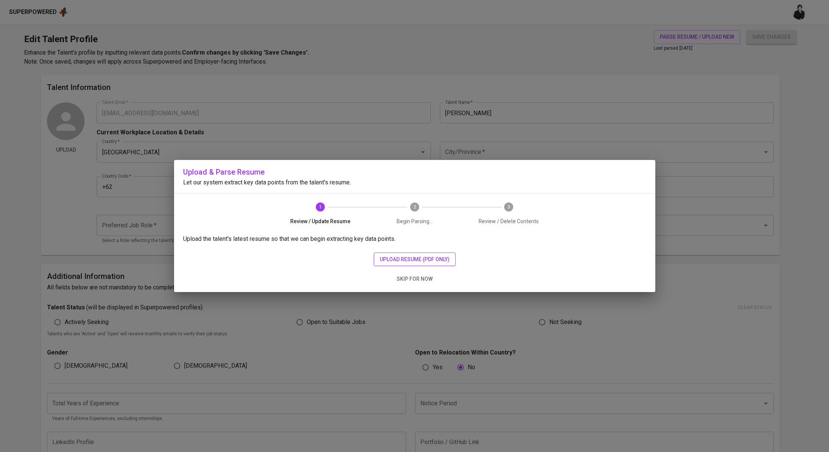
click at [405, 261] on span "upload resume (pdf only)" at bounding box center [415, 259] width 70 height 9
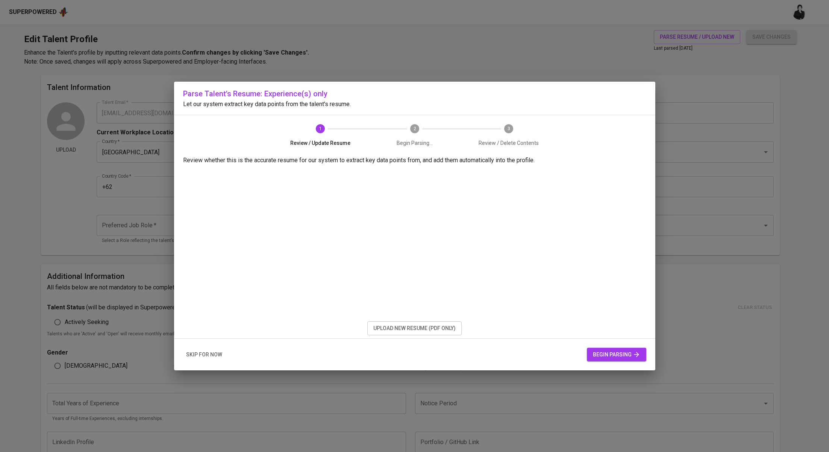
click at [627, 350] on span "begin parsing" at bounding box center [616, 354] width 47 height 9
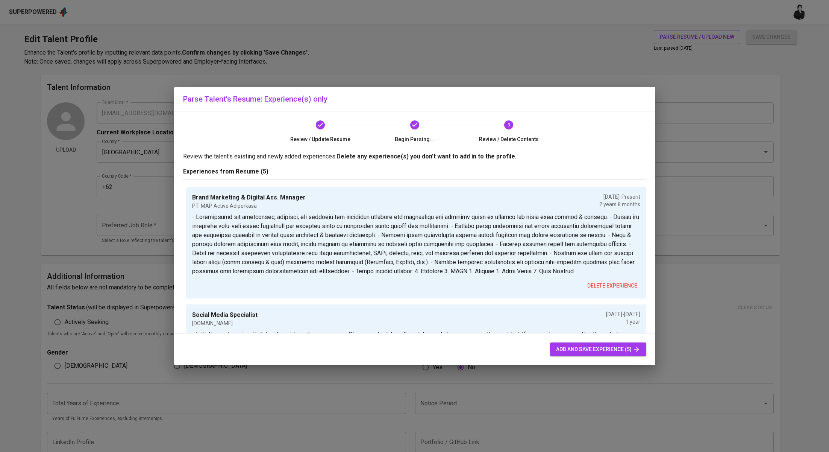
scroll to position [363, 0]
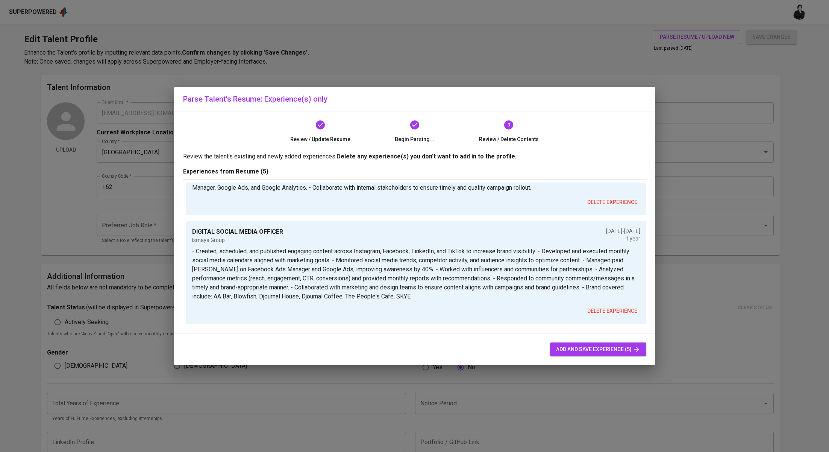
click at [599, 353] on span "add and save experience (5)" at bounding box center [598, 349] width 84 height 9
type input "+62"
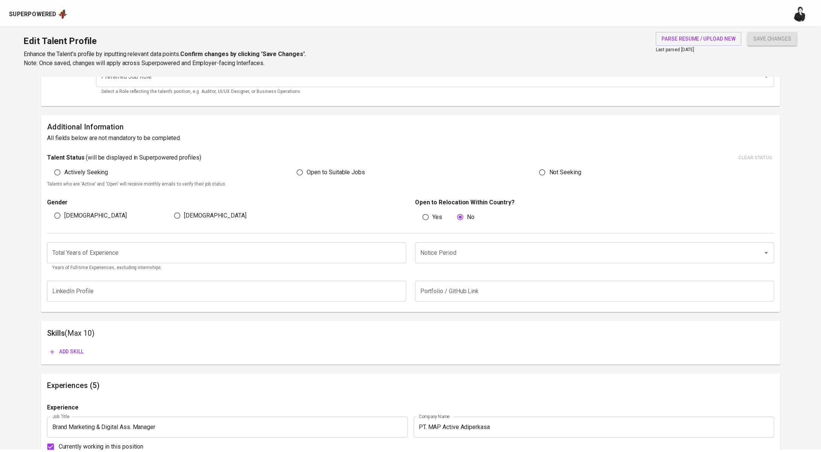
scroll to position [0, 0]
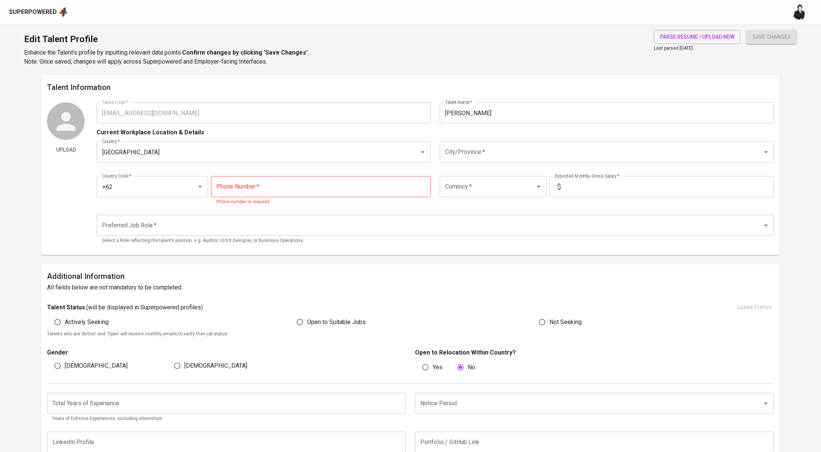
click at [342, 186] on input "tel" at bounding box center [321, 186] width 220 height 21
paste input "[PHONE_NUMBER]"
type input "[PHONE_NUMBER]"
click at [313, 214] on div "Preferred Job Role   * Preferred Job Role * Select a Role reflecting the talent…" at bounding box center [435, 229] width 677 height 39
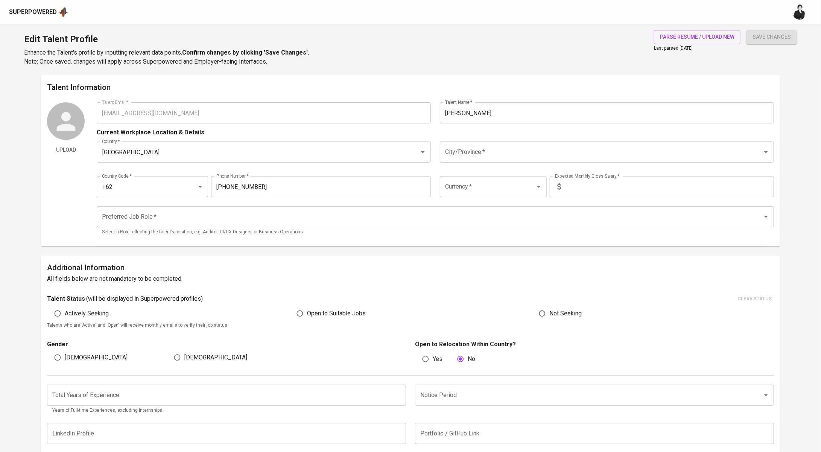
click at [582, 194] on input "text" at bounding box center [669, 186] width 210 height 21
type input "13,000,000"
drag, startPoint x: 816, startPoint y: 196, endPoint x: 796, endPoint y: 191, distance: 20.6
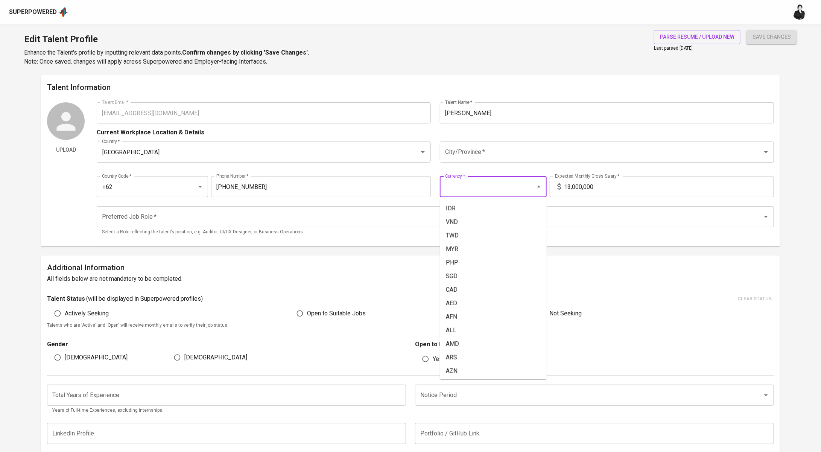
click at [484, 187] on input "Currency   *" at bounding box center [482, 186] width 79 height 14
drag, startPoint x: 454, startPoint y: 212, endPoint x: 483, endPoint y: 186, distance: 38.3
click at [454, 212] on li "SGD" at bounding box center [493, 209] width 107 height 14
type input "SGD"
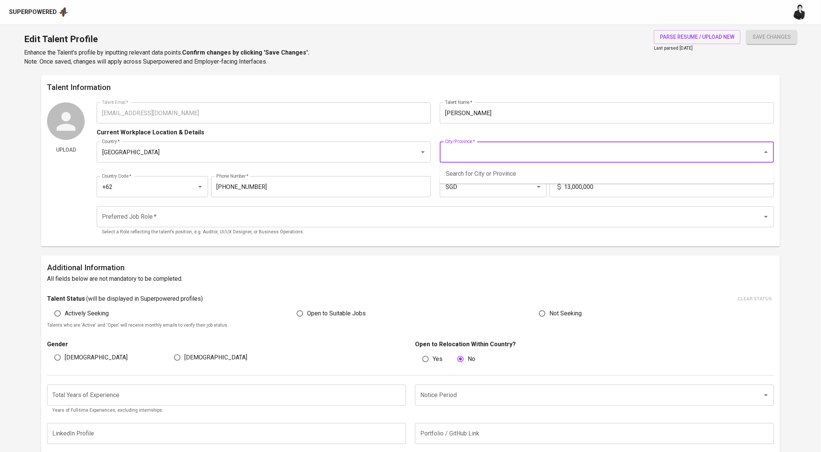
click at [509, 153] on input "City/Province   *" at bounding box center [596, 152] width 306 height 14
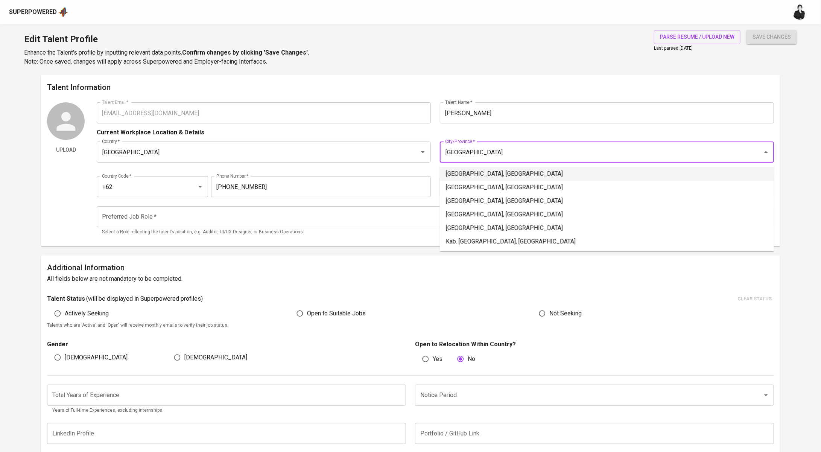
click at [528, 172] on li "Jakarta Selatan, DKI Jakarta" at bounding box center [607, 174] width 334 height 14
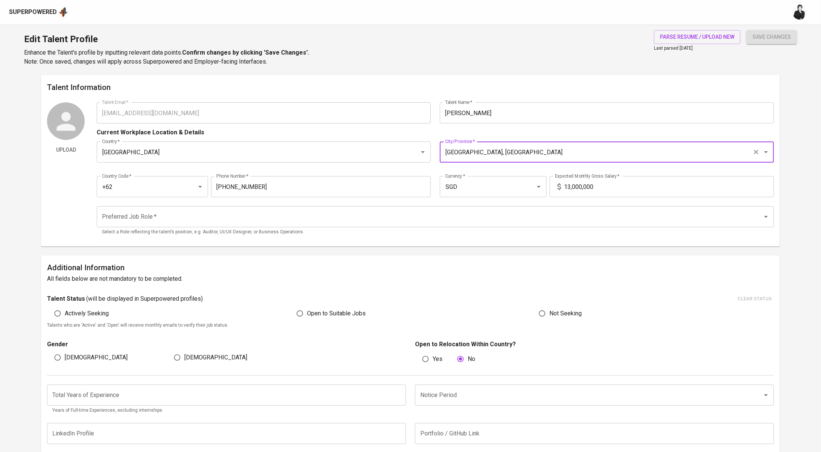
type input "Jakarta Selatan, DKI Jakarta"
click at [192, 217] on input "Preferred Job Role   *" at bounding box center [424, 217] width 649 height 14
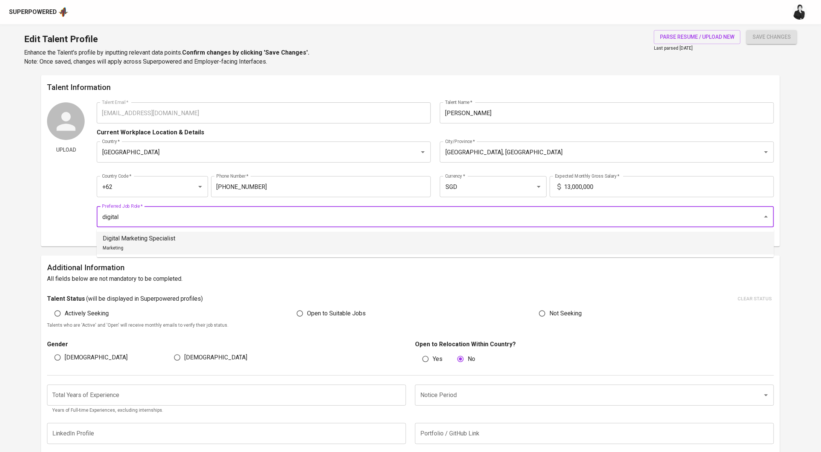
click at [174, 237] on p "Digital Marketing Specialist" at bounding box center [139, 238] width 73 height 9
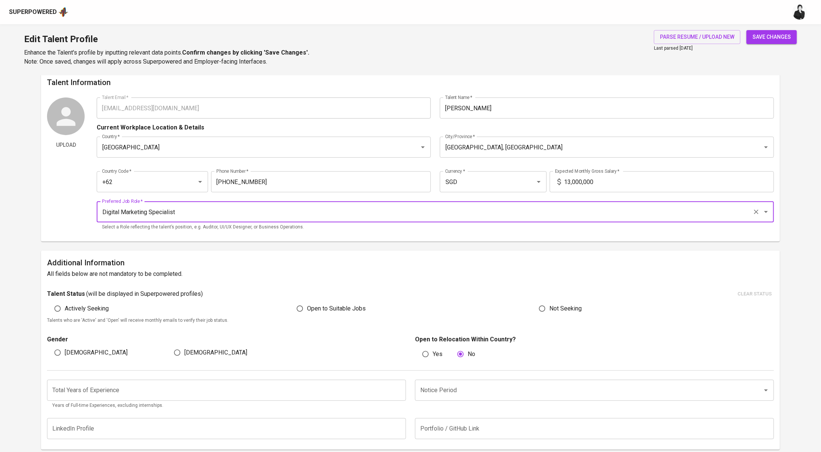
scroll to position [11, 0]
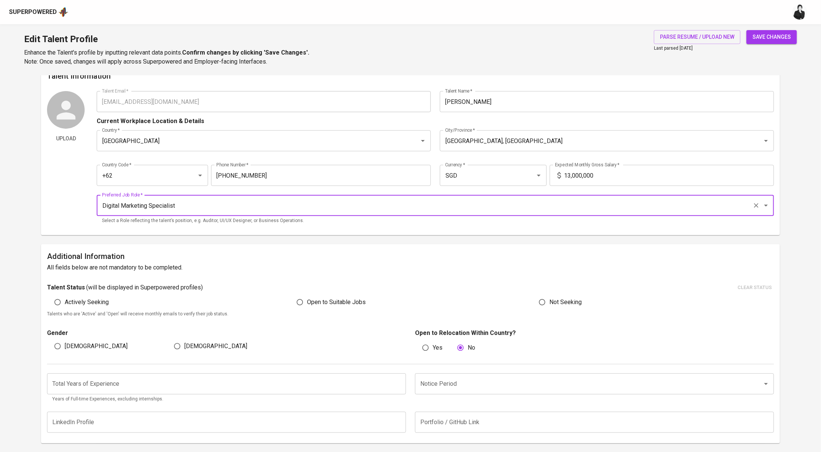
type input "Digital Marketing Specialist"
click at [316, 302] on span "Open to Suitable Jobs" at bounding box center [336, 302] width 59 height 9
click at [307, 302] on input "Open to Suitable Jobs" at bounding box center [300, 302] width 14 height 14
radio input "true"
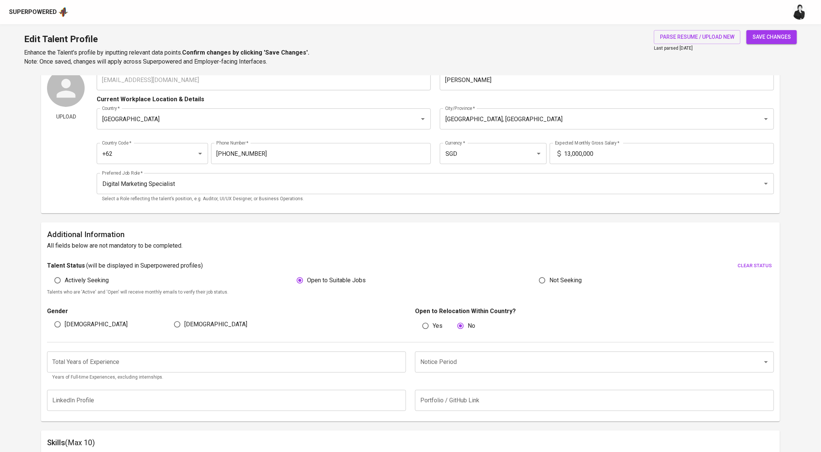
scroll to position [67, 0]
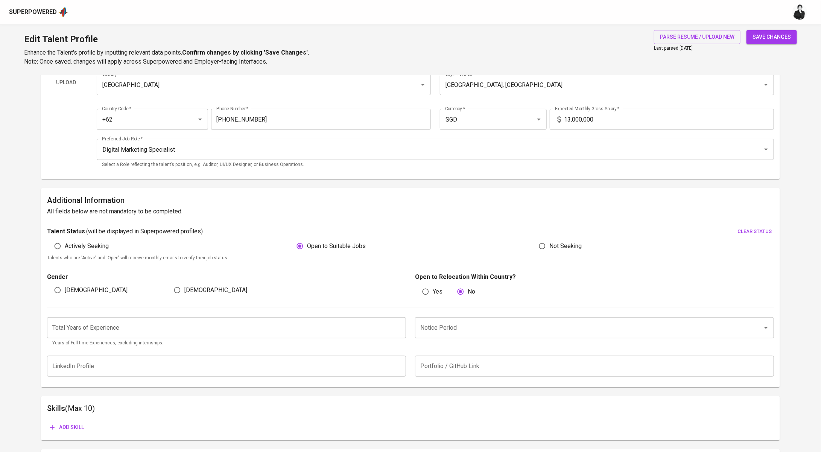
click at [188, 289] on span "Female" at bounding box center [215, 290] width 63 height 9
click at [184, 289] on input "Female" at bounding box center [177, 290] width 14 height 14
radio input "true"
click at [179, 327] on input "number" at bounding box center [226, 327] width 359 height 21
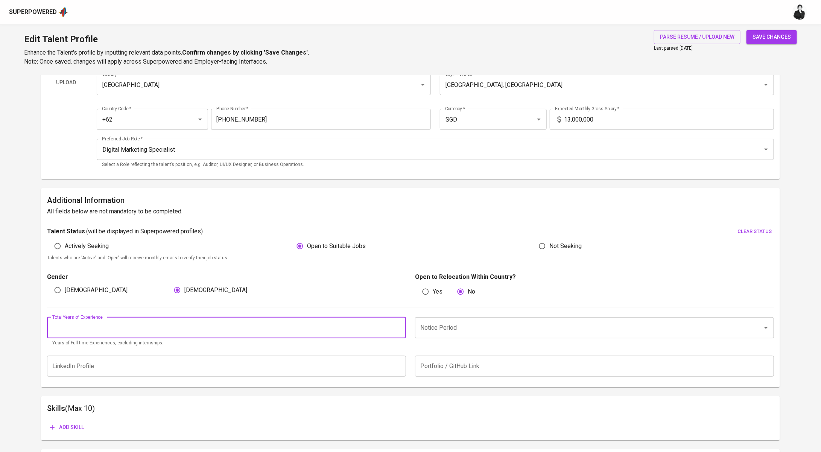
type input "5"
type input "6"
click at [441, 331] on input "Notice Period" at bounding box center [583, 328] width 331 height 14
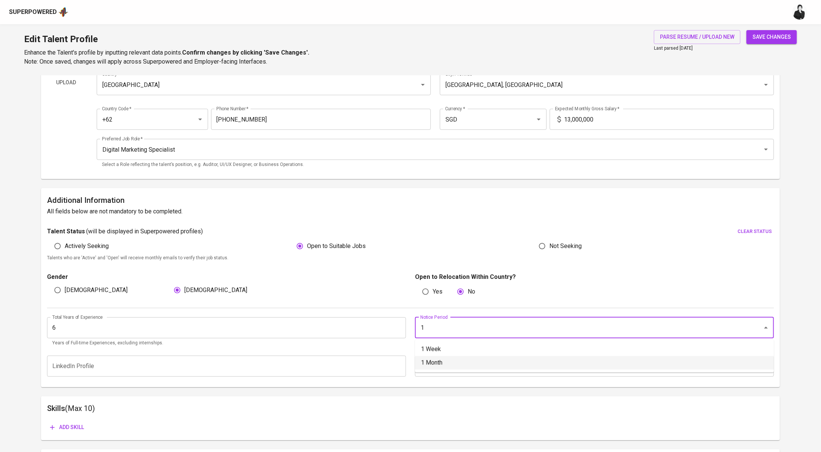
click at [469, 357] on li "1 Month" at bounding box center [594, 363] width 359 height 14
type input "1 Month"
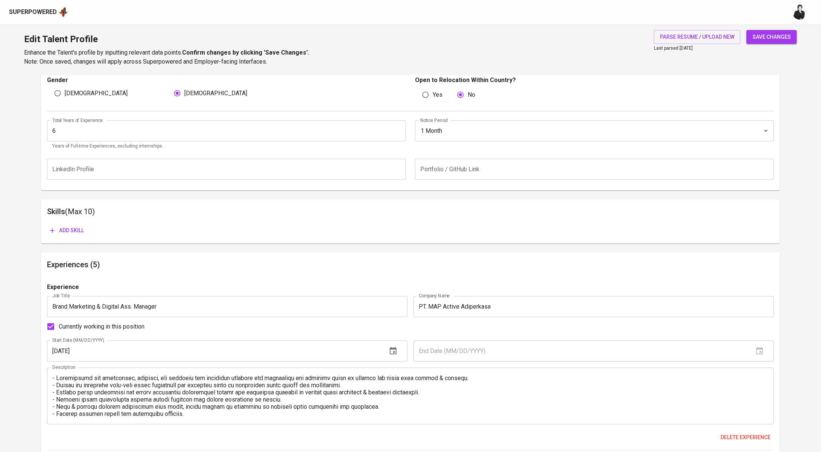
scroll to position [268, 0]
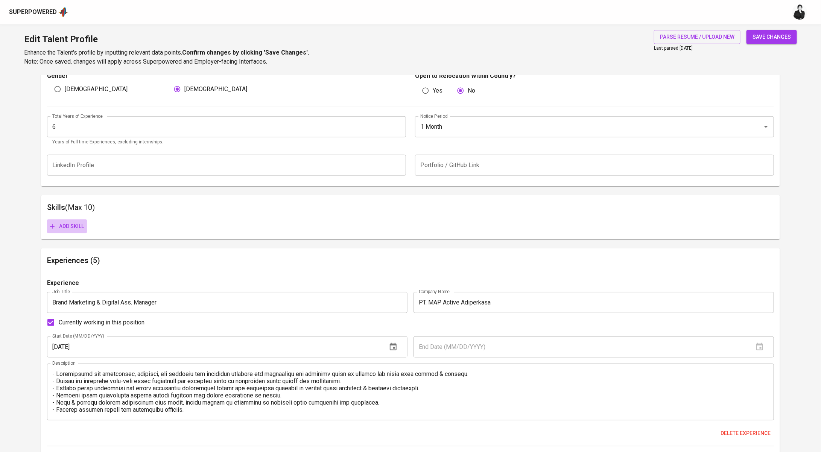
click at [77, 220] on button "Add skill" at bounding box center [67, 226] width 40 height 14
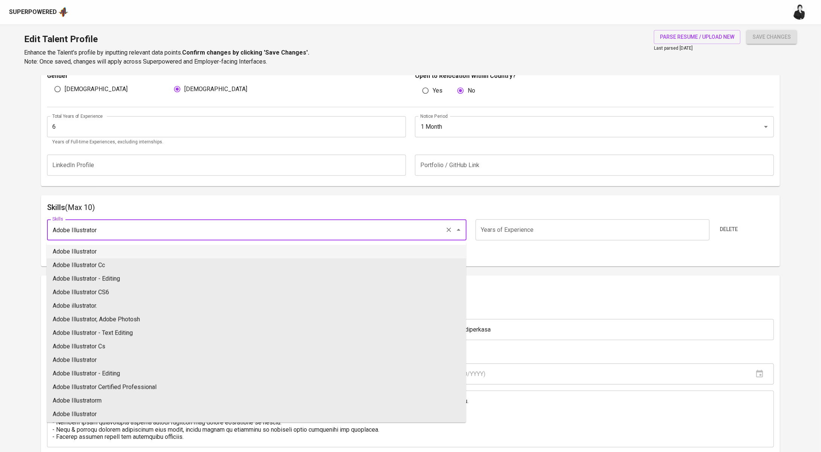
click at [182, 251] on li "Adobe Illustrator" at bounding box center [256, 252] width 419 height 14
type input "Adobe Illustrator"
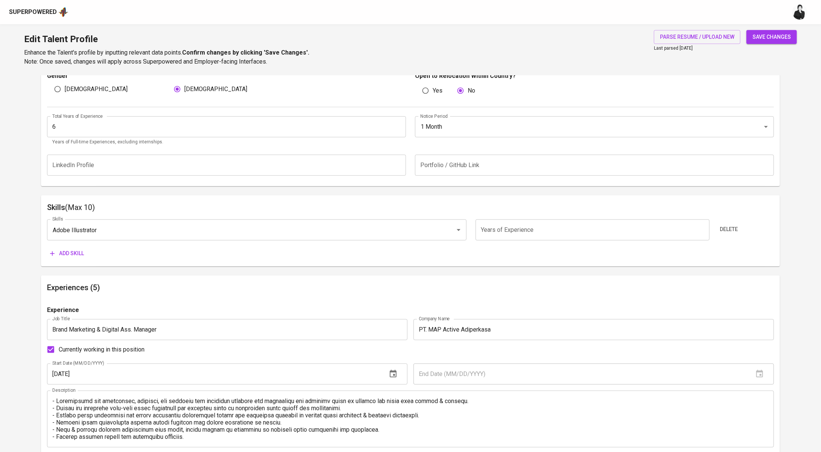
click at [509, 233] on input "number" at bounding box center [592, 229] width 234 height 21
type input "5"
click at [65, 254] on span "Add skill" at bounding box center [67, 253] width 34 height 9
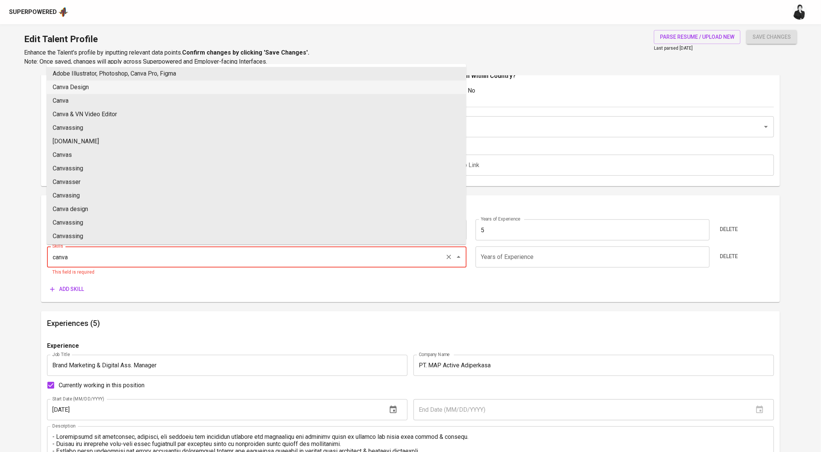
click at [129, 87] on li "Canva Design" at bounding box center [256, 88] width 419 height 14
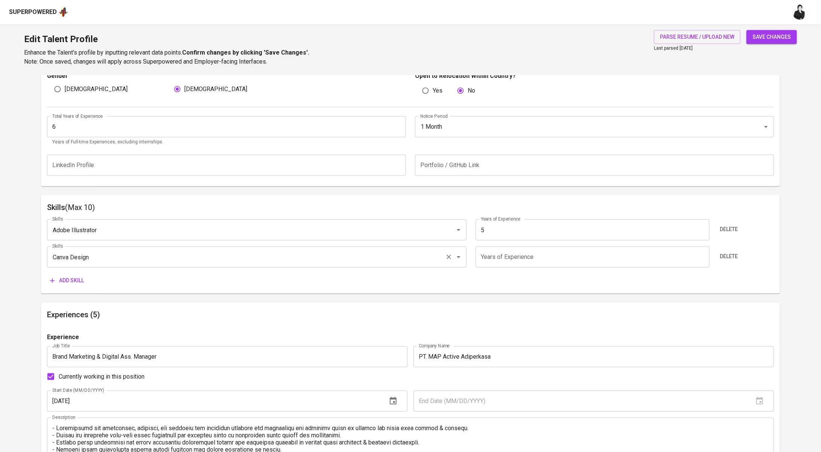
click at [137, 254] on input "Canva Design" at bounding box center [246, 257] width 392 height 14
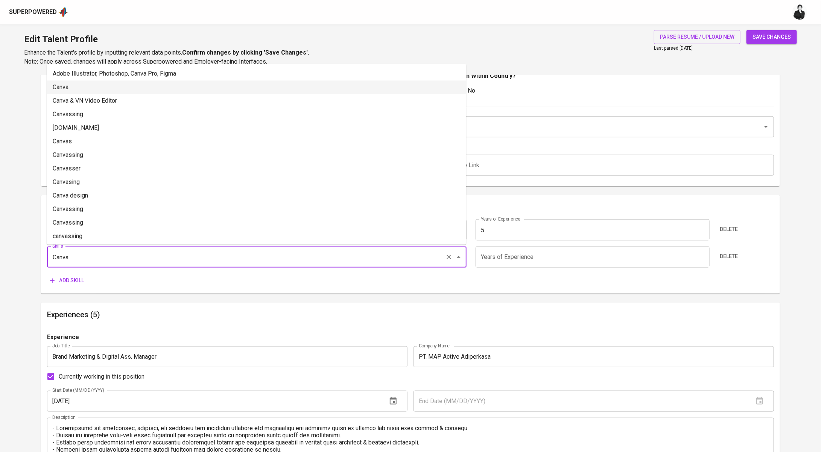
click at [96, 87] on li "Canva" at bounding box center [256, 88] width 419 height 14
type input "Canva"
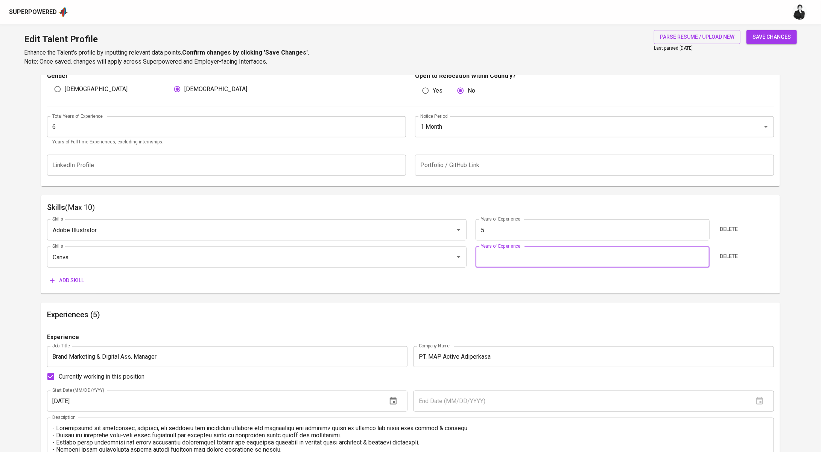
click at [534, 254] on input "number" at bounding box center [592, 256] width 234 height 21
type input "5"
click at [72, 279] on span "Add skill" at bounding box center [67, 280] width 34 height 9
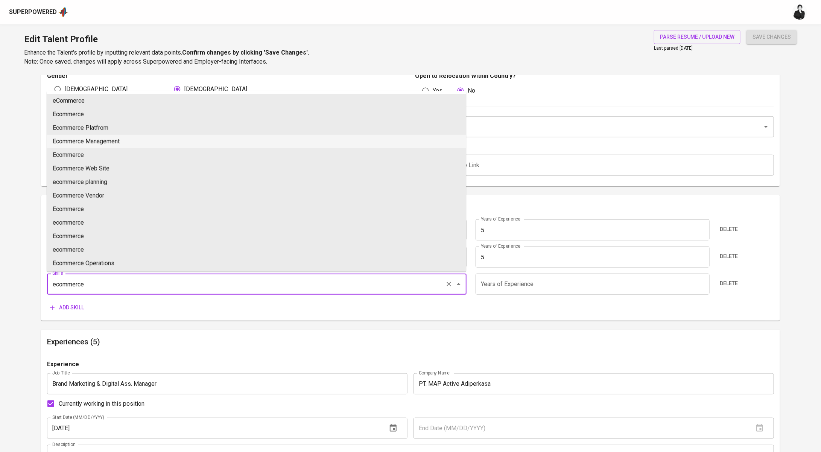
click at [146, 140] on li "Ecommerce Management" at bounding box center [256, 142] width 419 height 14
type input "Ecommerce Management"
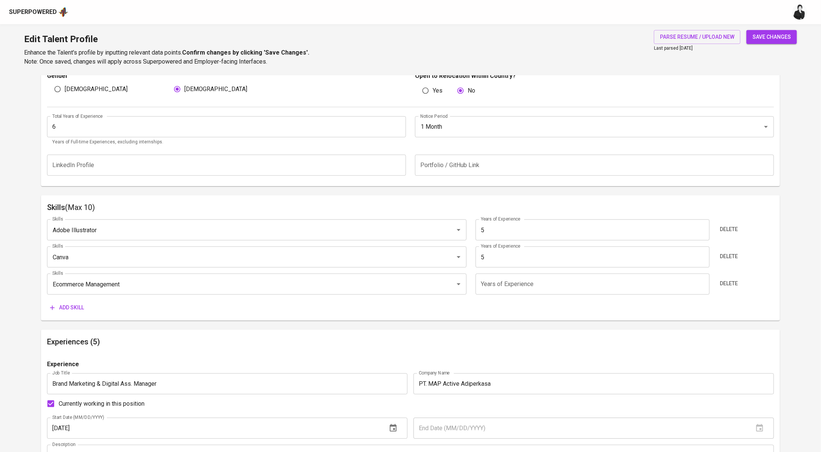
click at [521, 290] on input "number" at bounding box center [592, 283] width 234 height 21
type input "3"
click at [58, 311] on span "Add skill" at bounding box center [67, 307] width 34 height 9
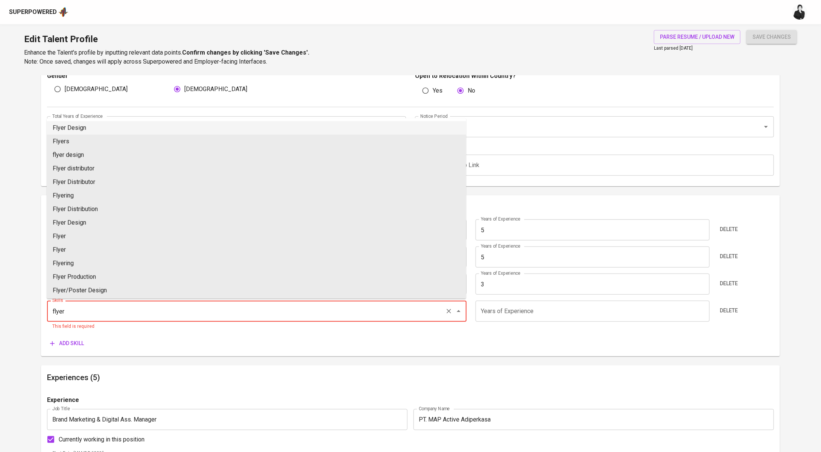
click at [105, 126] on li "Flyer Design" at bounding box center [256, 128] width 419 height 14
type input "Flyer Design"
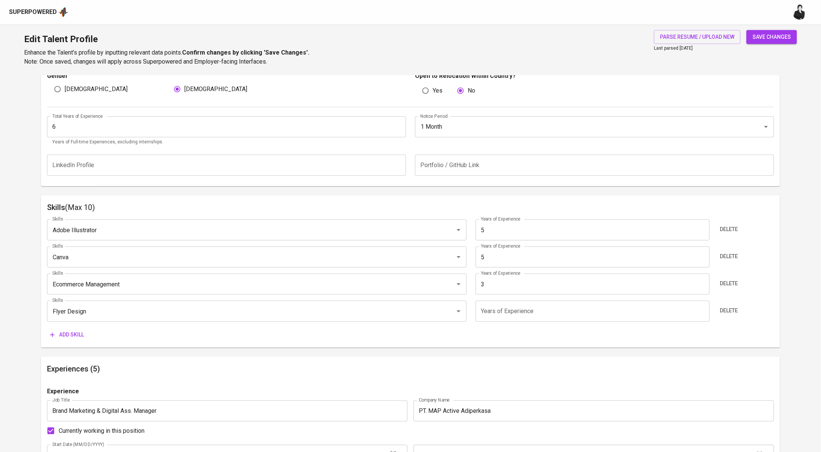
click at [495, 313] on input "number" at bounding box center [592, 311] width 234 height 21
type input "3"
click at [72, 333] on span "Add skill" at bounding box center [67, 334] width 34 height 9
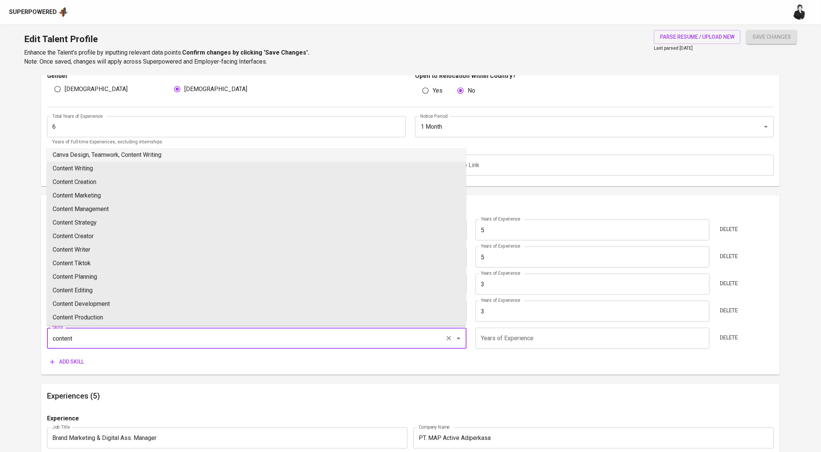
click at [143, 153] on li "Canva Design, Teamwork, Content Writing" at bounding box center [256, 155] width 419 height 14
type input "Canva Design, Teamwork, Content Writing"
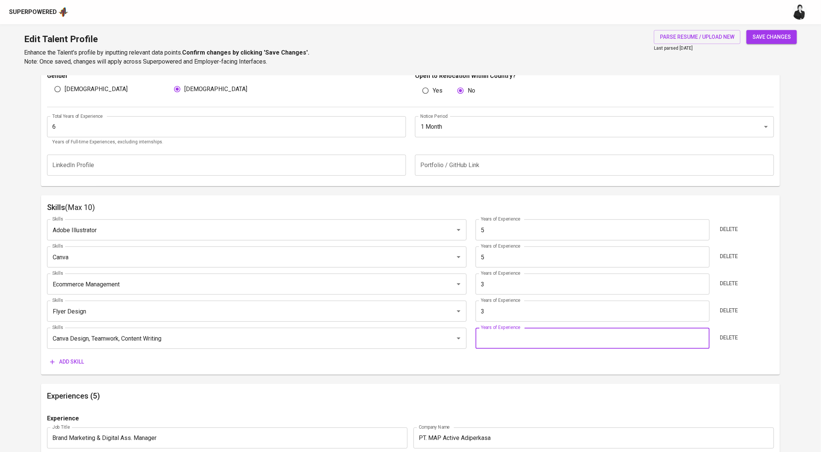
click at [540, 334] on input "number" at bounding box center [592, 338] width 234 height 21
type input "3"
click at [78, 361] on span "Add skill" at bounding box center [67, 361] width 34 height 9
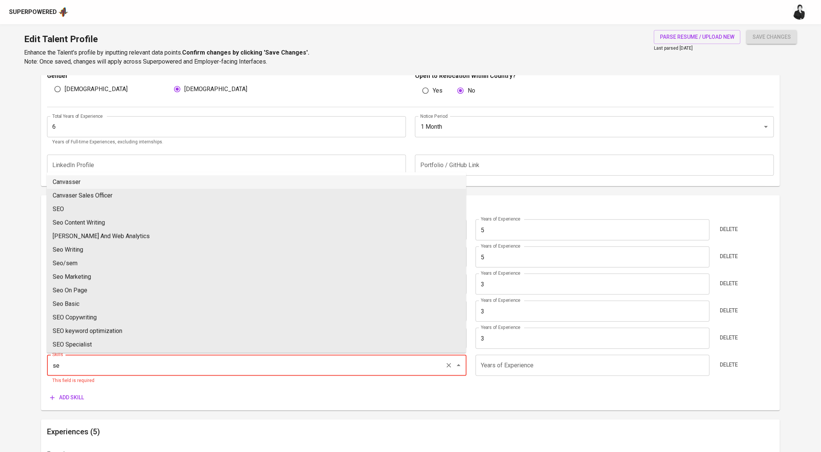
type input "s"
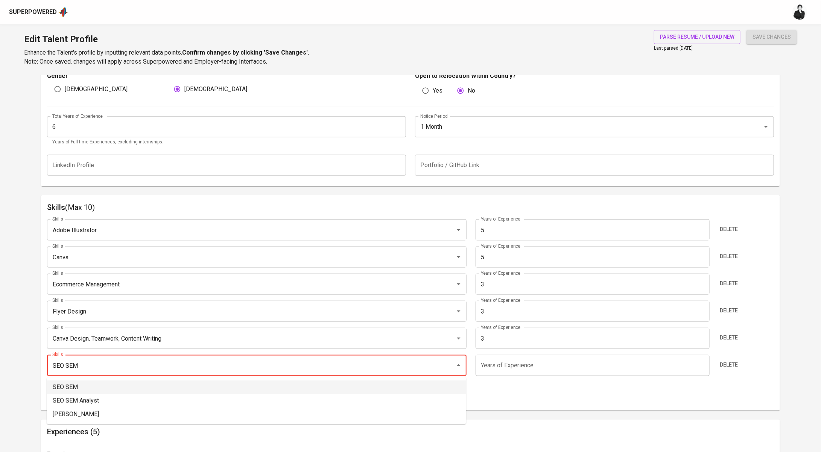
click at [120, 389] on li "SEO SEM" at bounding box center [256, 387] width 419 height 14
type input "SEO SEM"
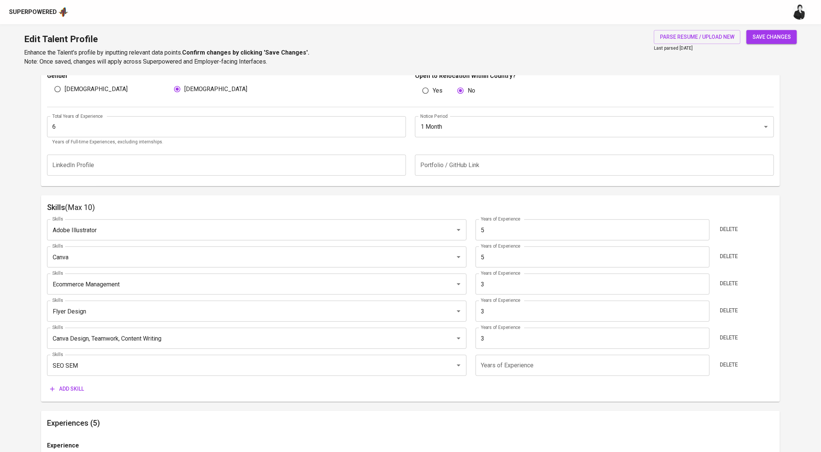
click at [524, 357] on input "number" at bounding box center [592, 365] width 234 height 21
type input "3"
click at [80, 393] on button "Add skill" at bounding box center [67, 389] width 40 height 14
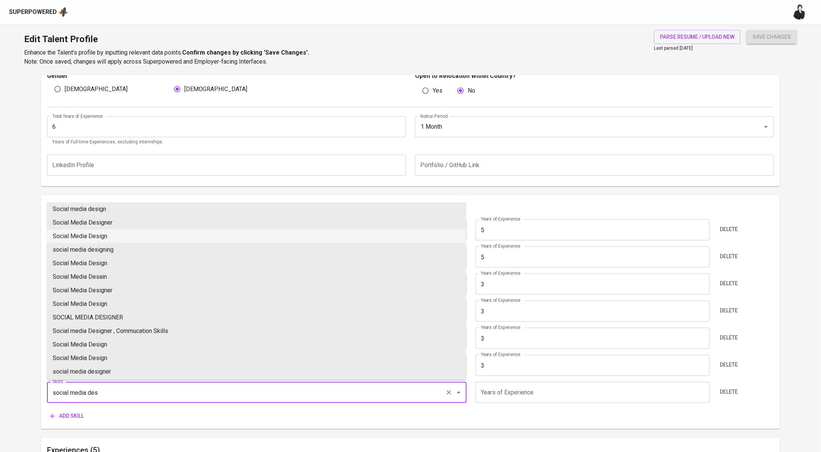
click at [132, 233] on li "Social Media Design" at bounding box center [256, 236] width 419 height 14
type input "Social Media Design"
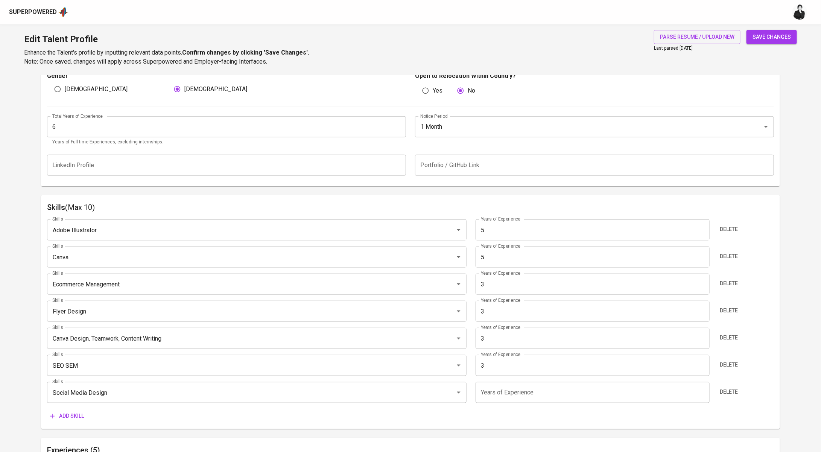
click at [531, 396] on input "number" at bounding box center [592, 392] width 234 height 21
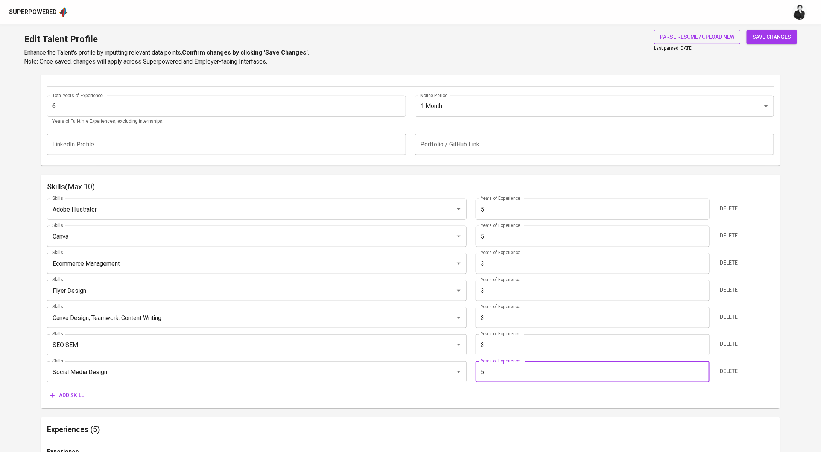
scroll to position [0, 0]
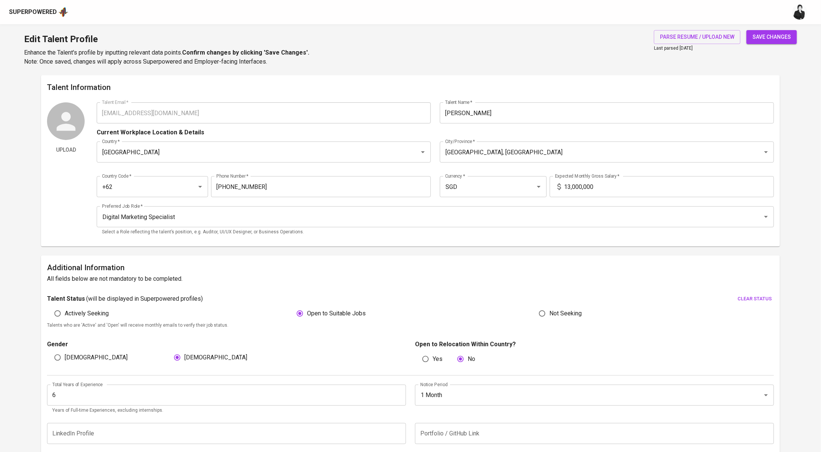
type input "5"
click at [772, 40] on span "save changes" at bounding box center [771, 36] width 38 height 9
type input "Social Media Design"
type input "Adobe Illustrator"
type input "5"
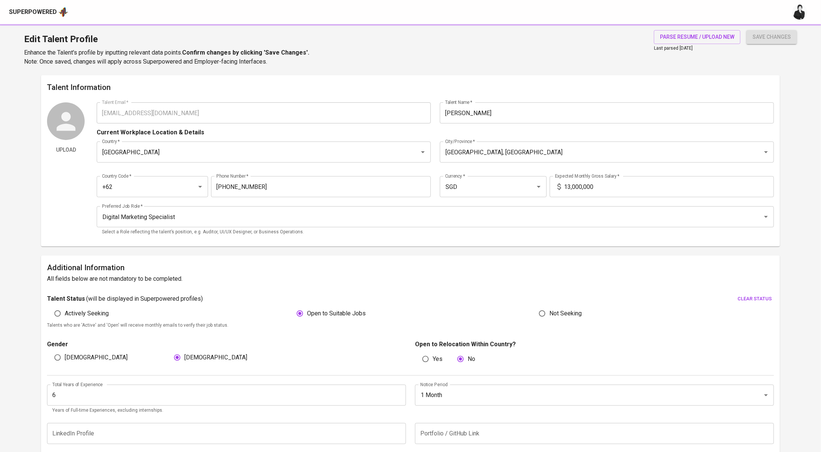
type input "Ecommerce Management"
type input "Flyer Design"
type input "Canva Design, Teamwork, Content Writing"
type input "3"
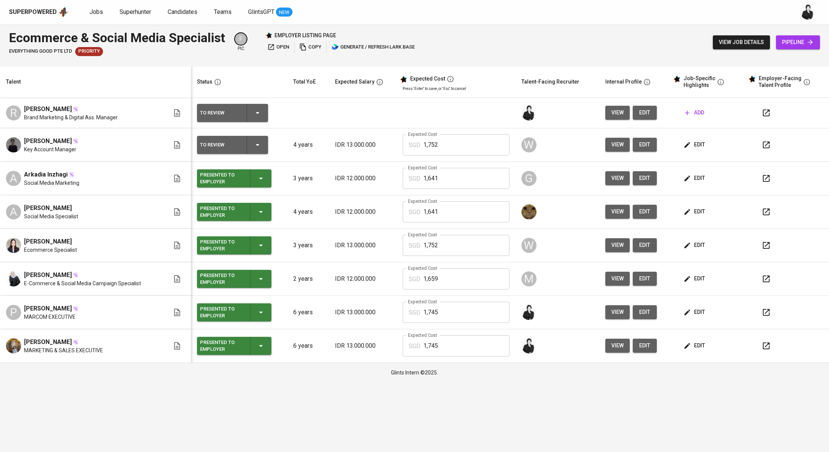
click at [769, 315] on icon "button" at bounding box center [766, 312] width 9 height 9
click at [371, 2] on div "Superpowered Jobs Superhunter Candidates Teams GlintsGPT NEW" at bounding box center [414, 12] width 829 height 24
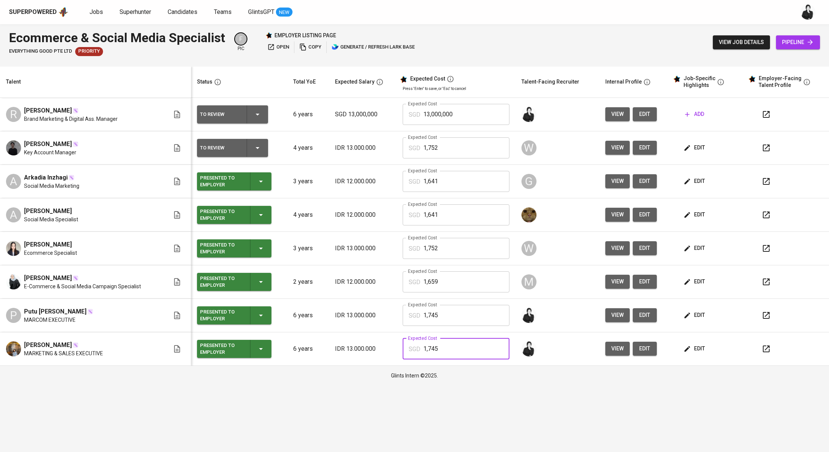
drag, startPoint x: 437, startPoint y: 349, endPoint x: 403, endPoint y: 349, distance: 33.9
click at [403, 349] on div "SGD 1,745 Expected Cost" at bounding box center [456, 348] width 107 height 21
drag, startPoint x: 448, startPoint y: 115, endPoint x: 400, endPoint y: 114, distance: 47.4
click at [400, 114] on td "Expected Cost SGD 13,000,000 Expected Cost" at bounding box center [456, 114] width 119 height 33
paste input ",745"
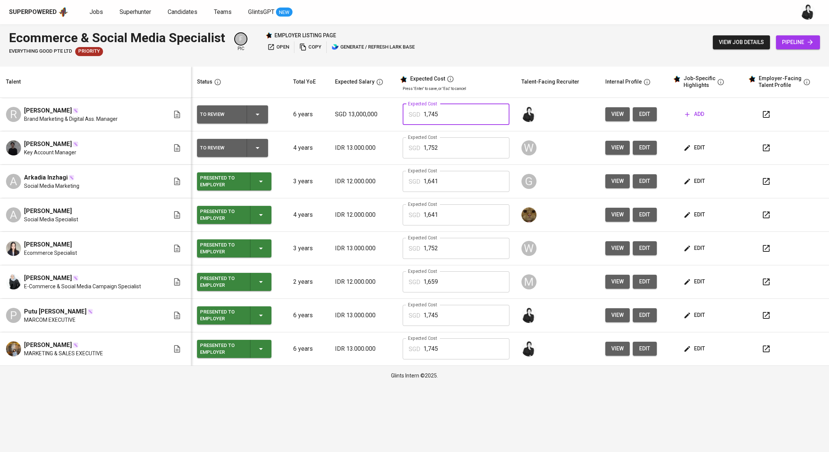
type input "1,745"
click at [764, 112] on button "button" at bounding box center [767, 114] width 18 height 18
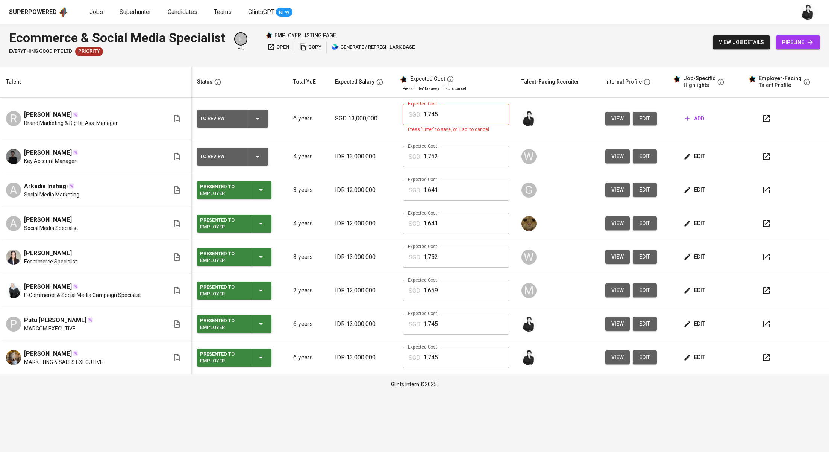
click at [573, 103] on td at bounding box center [558, 119] width 84 height 42
click at [468, 116] on input "1,745" at bounding box center [467, 114] width 86 height 21
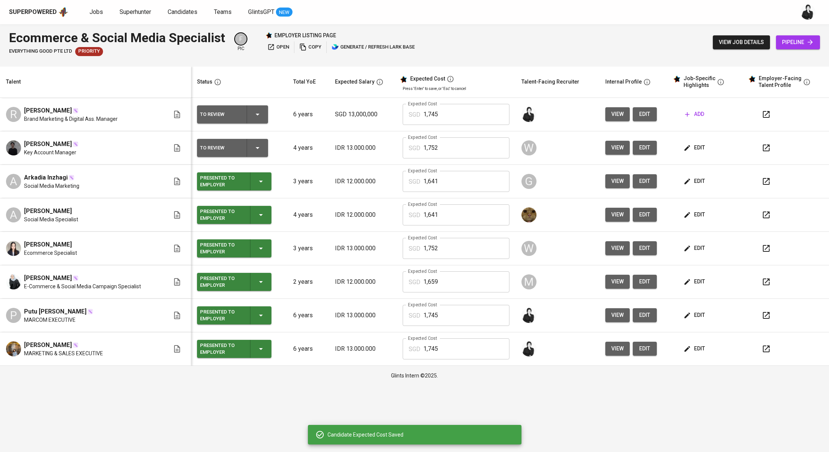
click at [703, 114] on button "add" at bounding box center [694, 114] width 25 height 14
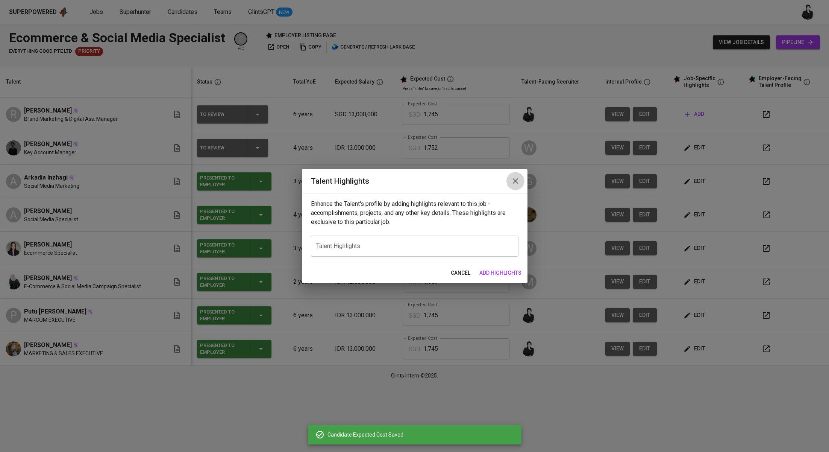
click at [514, 183] on icon "button" at bounding box center [515, 180] width 9 height 9
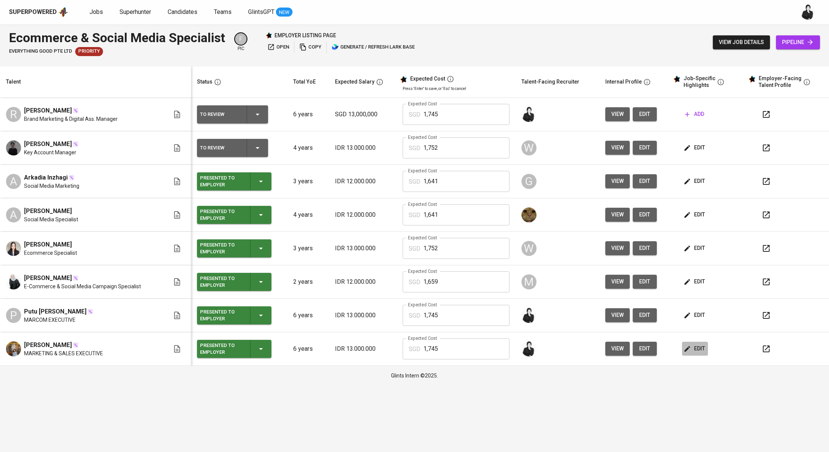
click at [696, 353] on button "edit" at bounding box center [695, 349] width 26 height 14
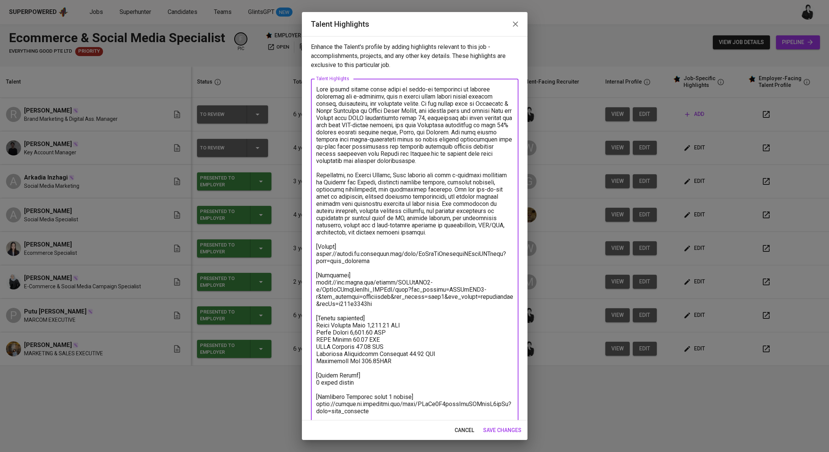
drag, startPoint x: 357, startPoint y: 359, endPoint x: 326, endPoint y: 46, distance: 313.8
click at [330, 37] on div "Enhance the Talent's profile by adding highlights relevant to this job - accomp…" at bounding box center [415, 228] width 226 height 384
click at [513, 26] on icon "button" at bounding box center [515, 24] width 9 height 9
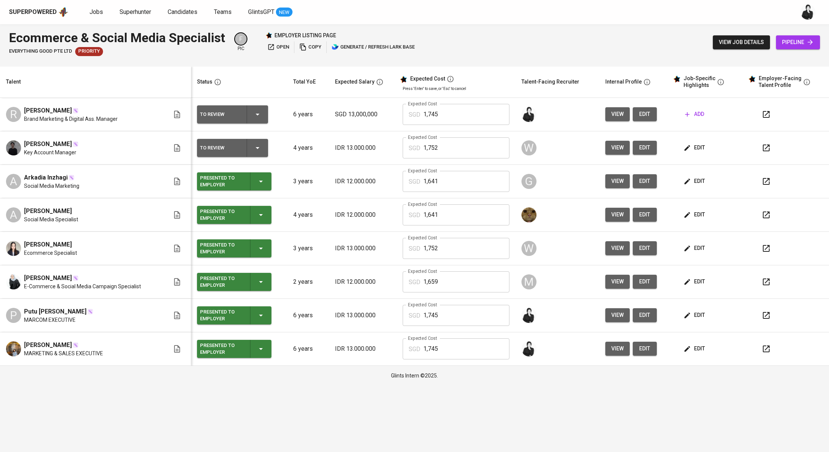
click at [683, 343] on button "edit" at bounding box center [695, 349] width 26 height 14
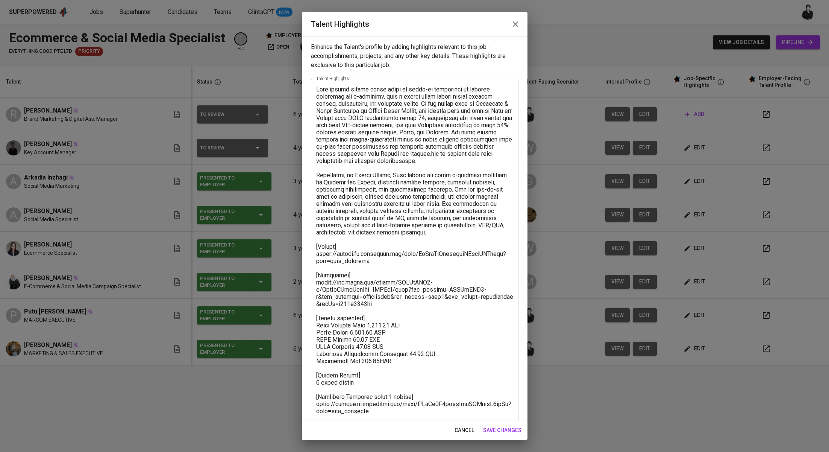
scroll to position [21, 0]
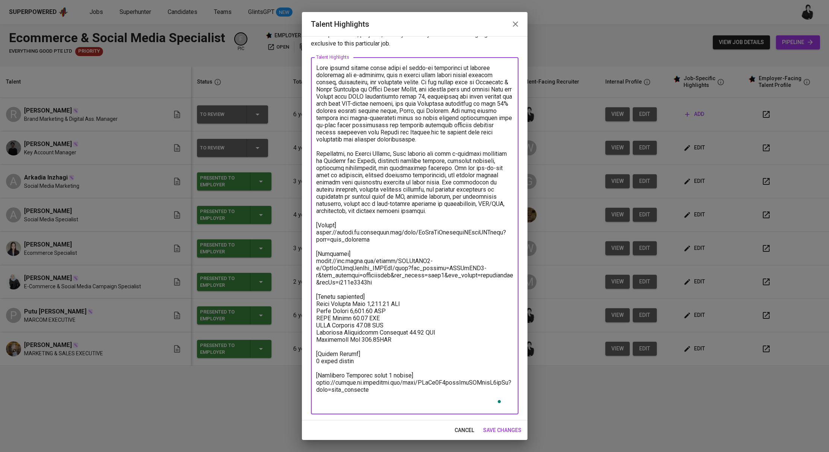
drag, startPoint x: 382, startPoint y: 404, endPoint x: 303, endPoint y: 64, distance: 349.9
click at [303, 64] on div "Enhance the Talent's profile by adding highlights relevant to this job - accomp…" at bounding box center [415, 228] width 226 height 384
click at [517, 32] on button "button" at bounding box center [516, 24] width 18 height 18
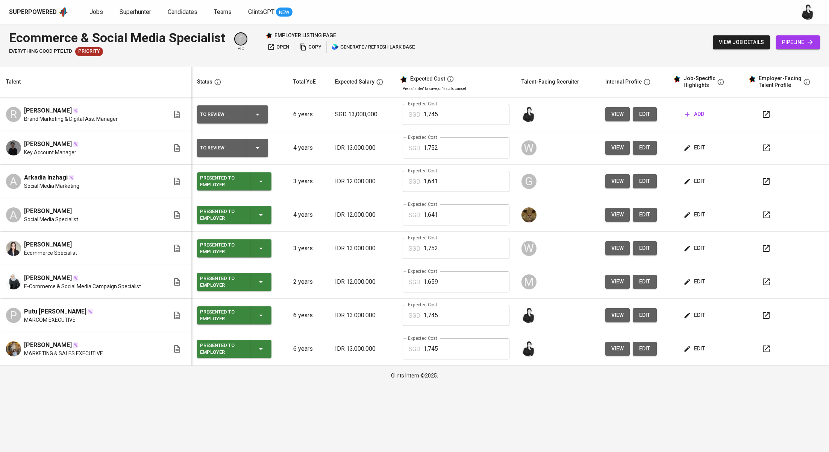
click at [640, 113] on span "edit" at bounding box center [645, 113] width 12 height 9
click at [694, 121] on button "add" at bounding box center [694, 114] width 25 height 14
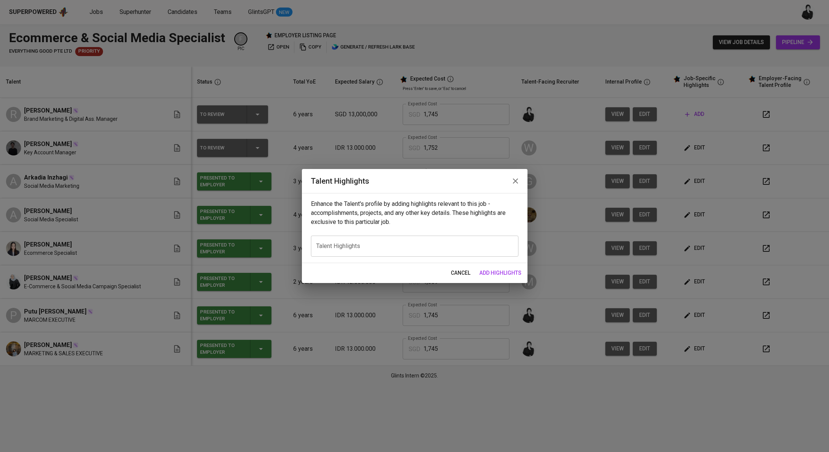
click at [422, 240] on div "x Talent Highlights" at bounding box center [415, 245] width 208 height 21
paste textarea "Reza brings nearly seven years of hands-on experience in digital marketing and …"
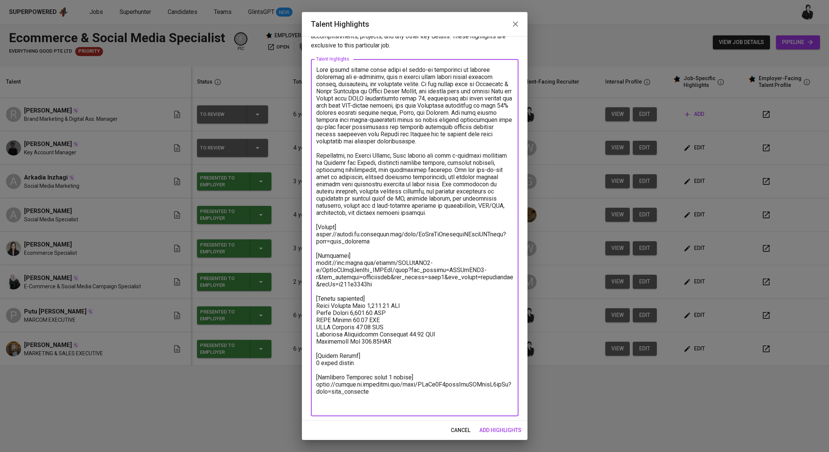
scroll to position [19, 0]
drag, startPoint x: 362, startPoint y: 228, endPoint x: 287, endPoint y: 70, distance: 174.8
click at [287, 70] on div "Talent Highlights Enhance the Talent's profile by adding highlights relevant to…" at bounding box center [414, 226] width 829 height 452
paste textarea "Here’s the refined version with Rosa’s name included: --- Rosa brings over six …"
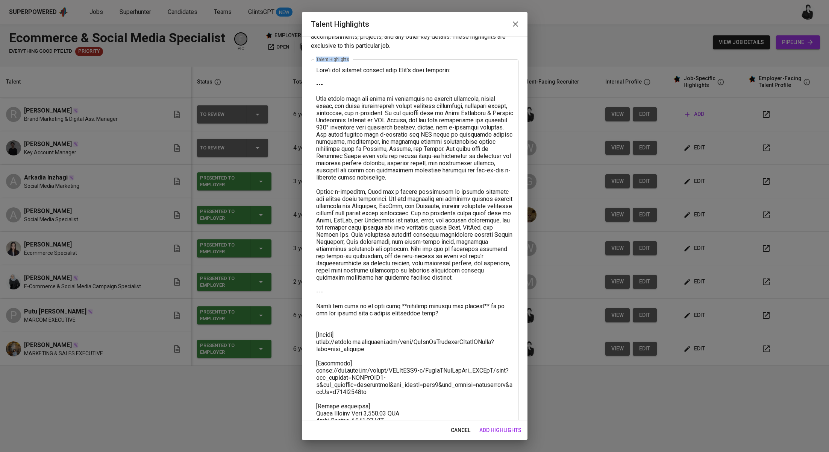
drag, startPoint x: 316, startPoint y: 96, endPoint x: 305, endPoint y: 63, distance: 35.1
click at [305, 63] on div "Enhance the Talent's profile by adding highlights relevant to this job - accomp…" at bounding box center [415, 228] width 226 height 384
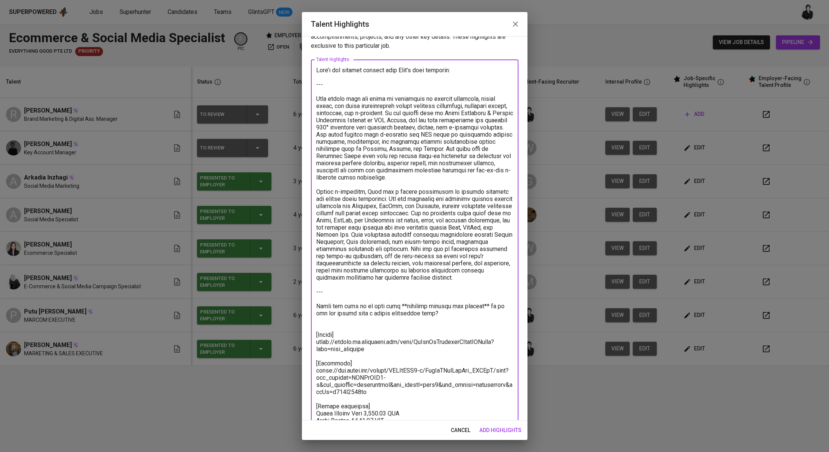
drag, startPoint x: 318, startPoint y: 99, endPoint x: 309, endPoint y: 61, distance: 39.1
click at [309, 61] on div "Enhance the Talent's profile by adding highlights relevant to this job - accomp…" at bounding box center [415, 228] width 226 height 384
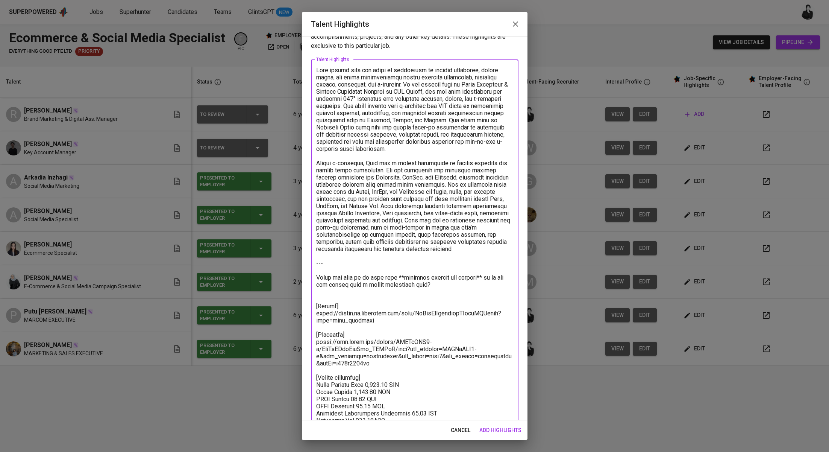
drag, startPoint x: 341, startPoint y: 271, endPoint x: 295, endPoint y: 266, distance: 46.9
click at [295, 266] on div "Talent Highlights Enhance the Talent's profile by adding highlights relevant to…" at bounding box center [414, 226] width 829 height 452
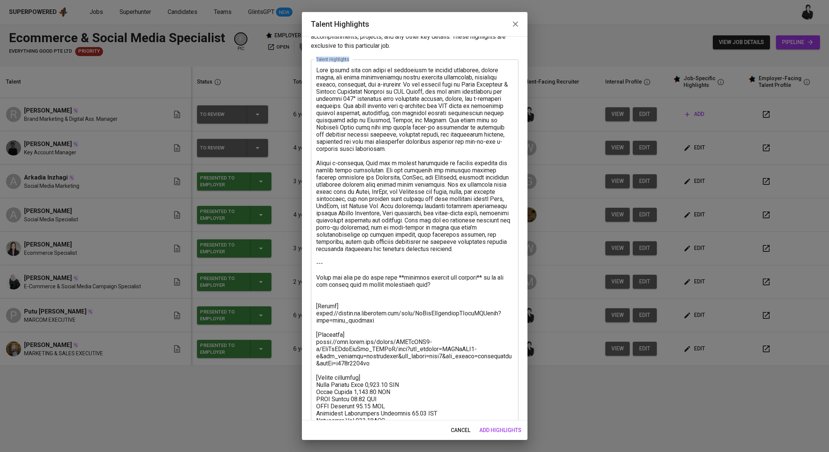
drag, startPoint x: 315, startPoint y: 314, endPoint x: 308, endPoint y: 277, distance: 38.3
click at [308, 277] on div "Enhance the Talent's profile by adding highlights relevant to this job - accomp…" at bounding box center [415, 228] width 226 height 384
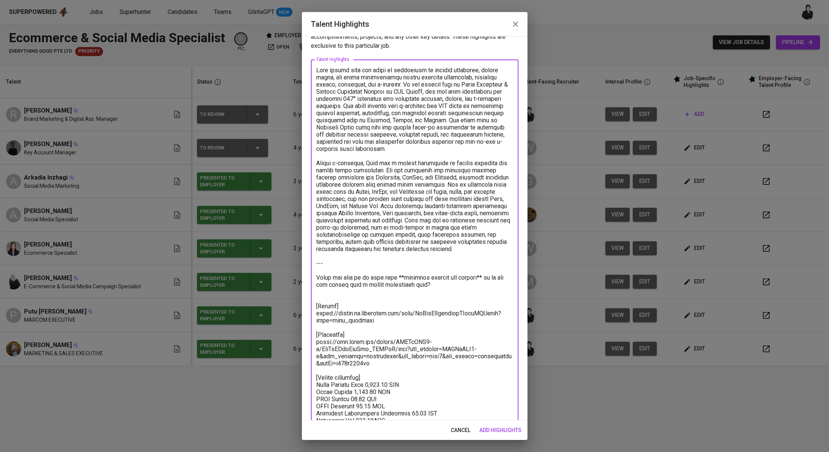
drag, startPoint x: 318, startPoint y: 312, endPoint x: 310, endPoint y: 272, distance: 41.3
click at [310, 272] on div "Enhance the Talent's profile by adding highlights relevant to this job - accomp…" at bounding box center [415, 228] width 226 height 384
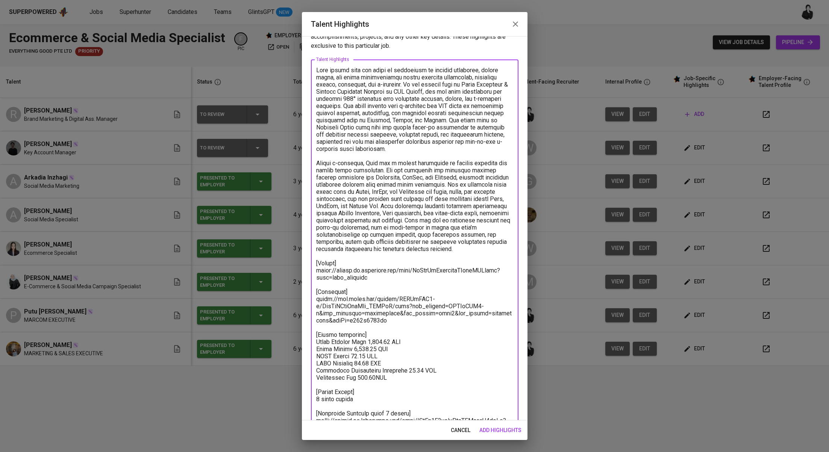
scroll to position [37, 0]
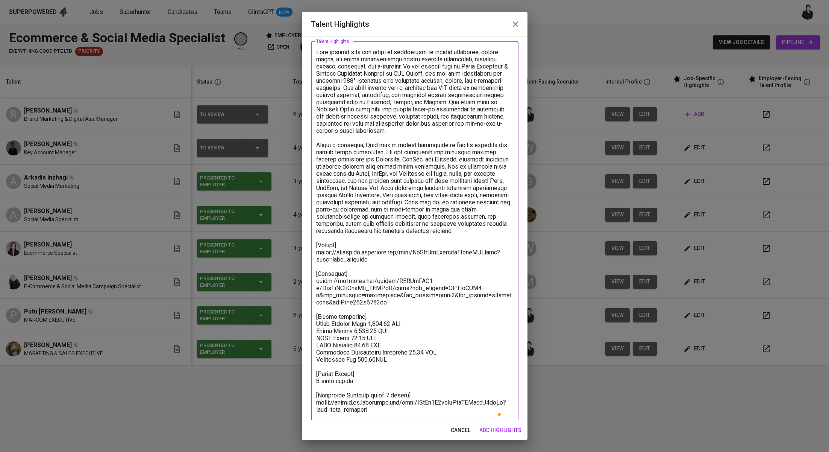
drag, startPoint x: 379, startPoint y: 264, endPoint x: 314, endPoint y: 261, distance: 64.4
click at [314, 261] on div "x Talent Highlights" at bounding box center [415, 234] width 208 height 386
paste textarea "Ch7EbRGOYoYbaDxiFQAl4yXDgpe"
drag, startPoint x: 398, startPoint y: 310, endPoint x: 310, endPoint y: 289, distance: 90.3
click at [310, 289] on div "Enhance the Talent's profile by adding highlights relevant to this job - accomp…" at bounding box center [415, 228] width 226 height 384
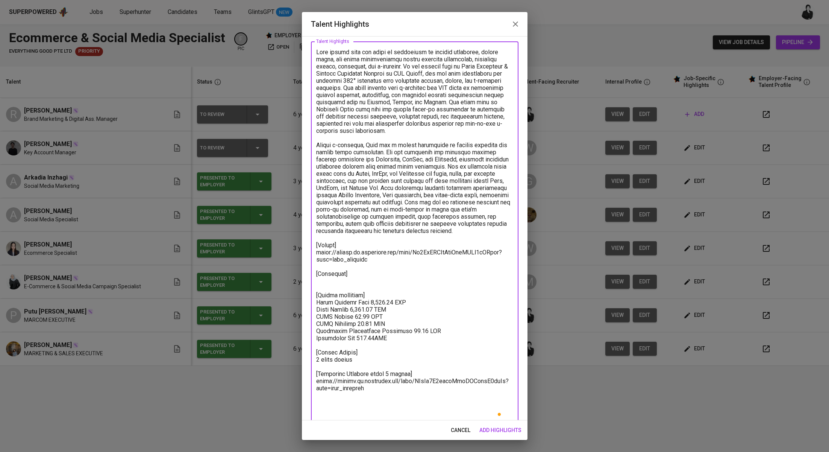
scroll to position [29, 0]
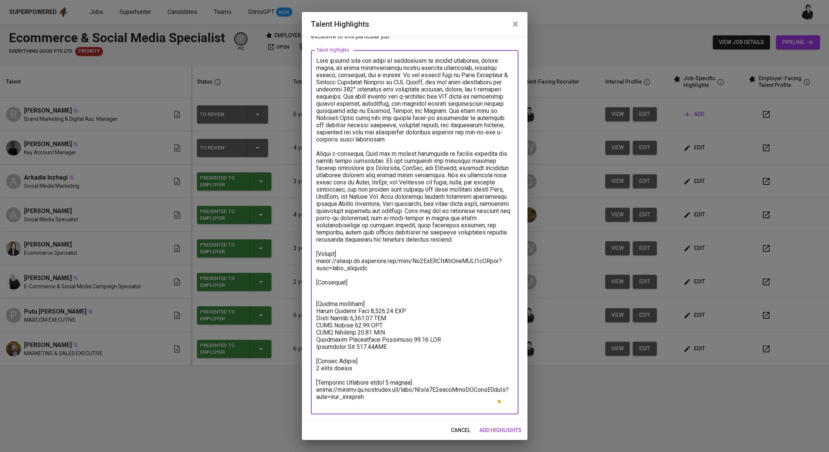
paste textarea "https://glints.sg.larksuite.com/file/Hrg7bzhHnoNrWPxYYG5lnVnwg2g?from=from_copy…"
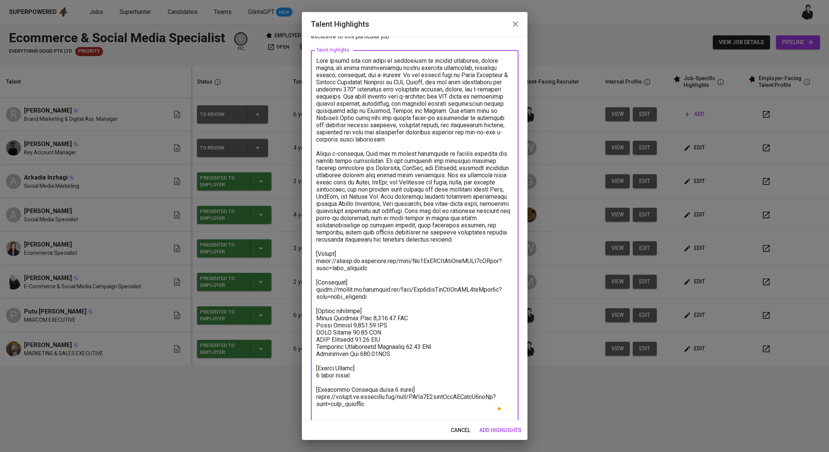
scroll to position [36, 0]
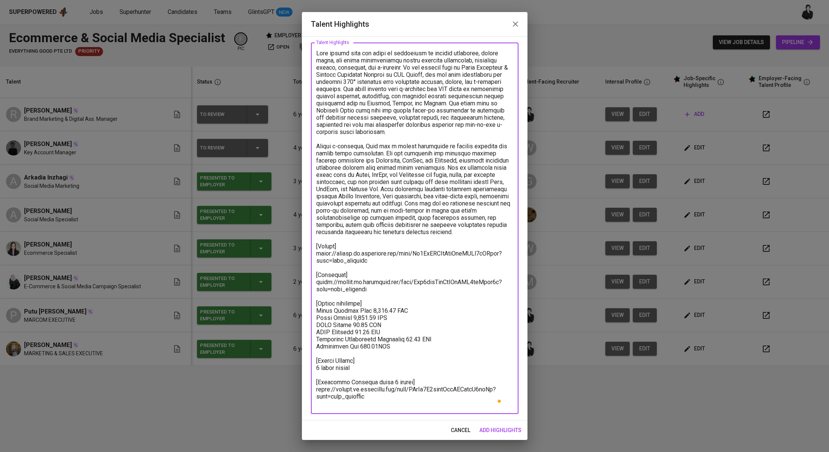
drag, startPoint x: 338, startPoint y: 374, endPoint x: 304, endPoint y: 374, distance: 33.9
click at [304, 374] on div "Enhance the Talent's profile by adding highlights relevant to this job - accomp…" at bounding box center [415, 228] width 226 height 384
drag, startPoint x: 392, startPoint y: 402, endPoint x: 312, endPoint y: 397, distance: 79.5
click at [312, 397] on div "x Talent Highlights" at bounding box center [415, 228] width 208 height 371
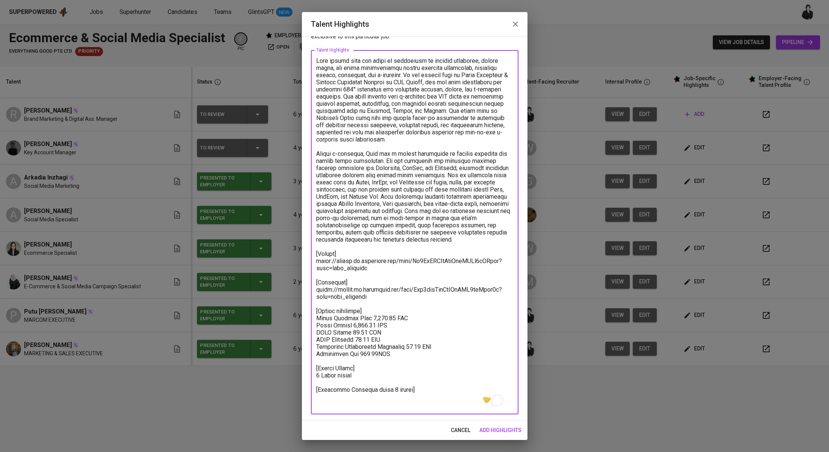
type textarea "Rosa brings over six years of experience in digital marketing, social media, an…"
click at [511, 432] on span "add highlights" at bounding box center [501, 429] width 42 height 9
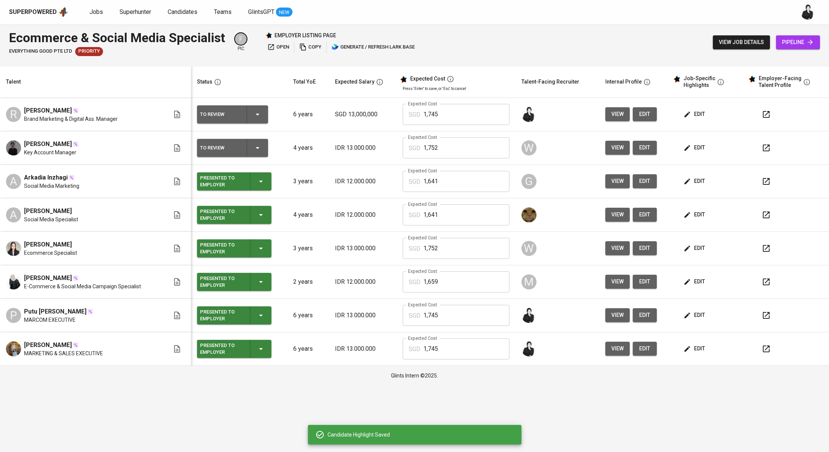
click at [701, 147] on span "edit" at bounding box center [695, 147] width 20 height 9
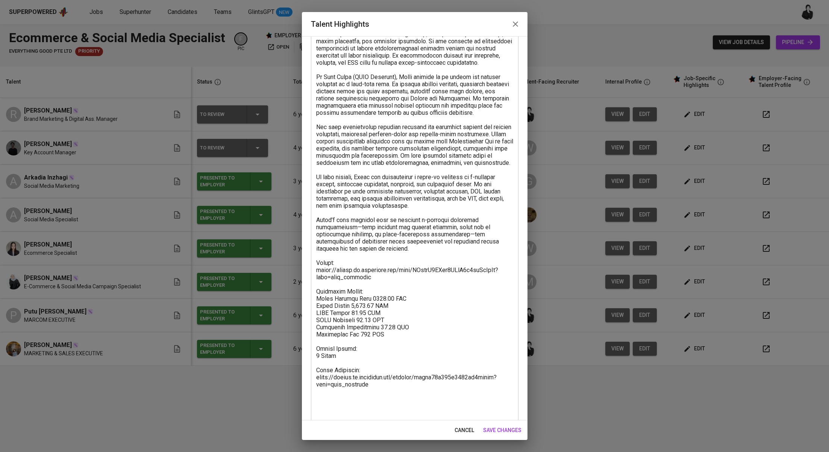
scroll to position [172, 0]
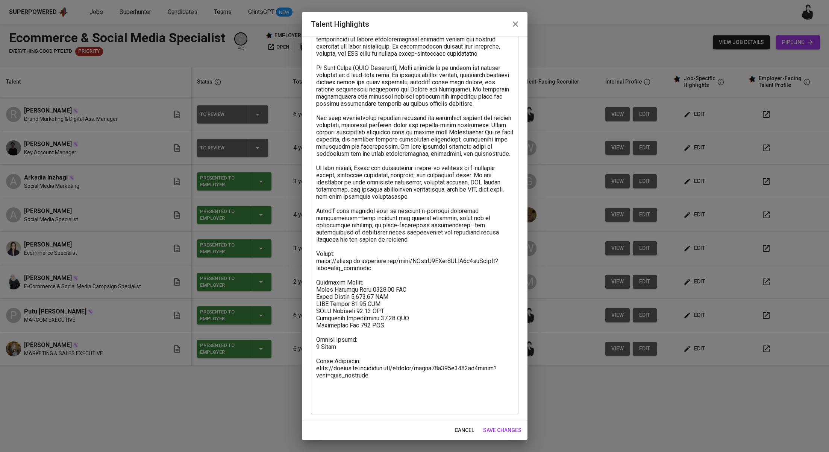
click at [519, 29] on button "button" at bounding box center [516, 24] width 18 height 18
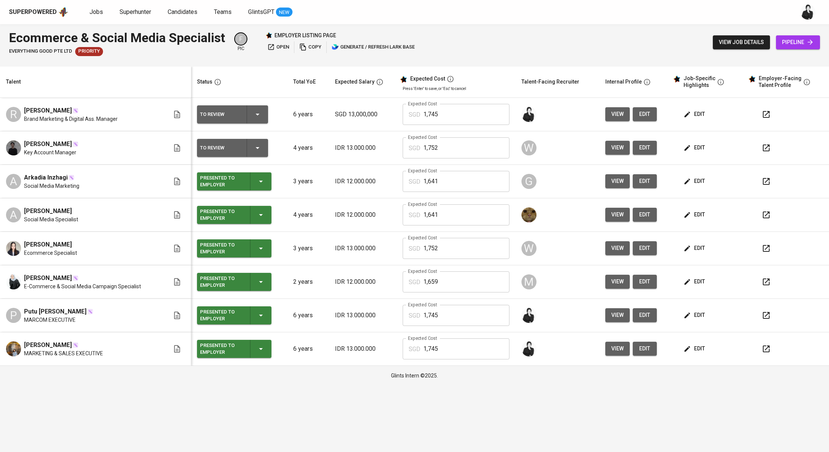
click at [689, 250] on icon "button" at bounding box center [688, 249] width 8 height 8
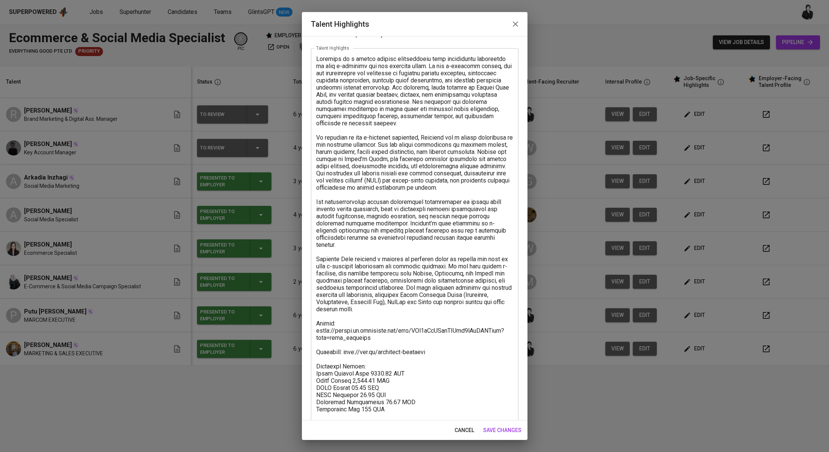
scroll to position [58, 0]
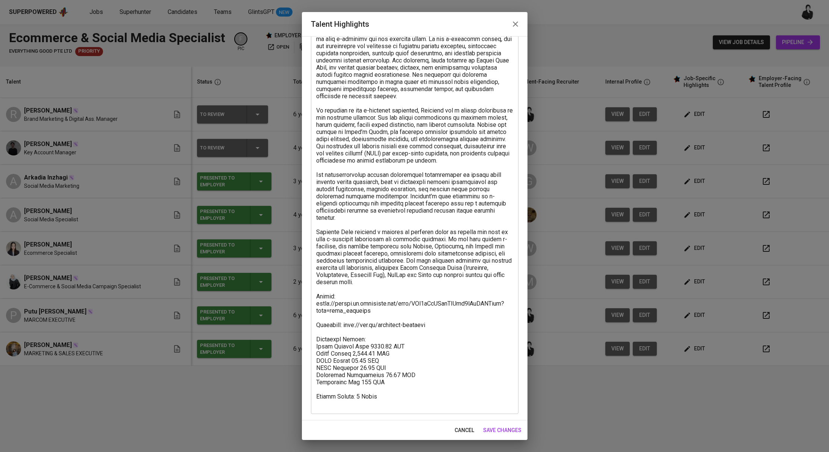
click at [517, 22] on icon "button" at bounding box center [515, 23] width 5 height 5
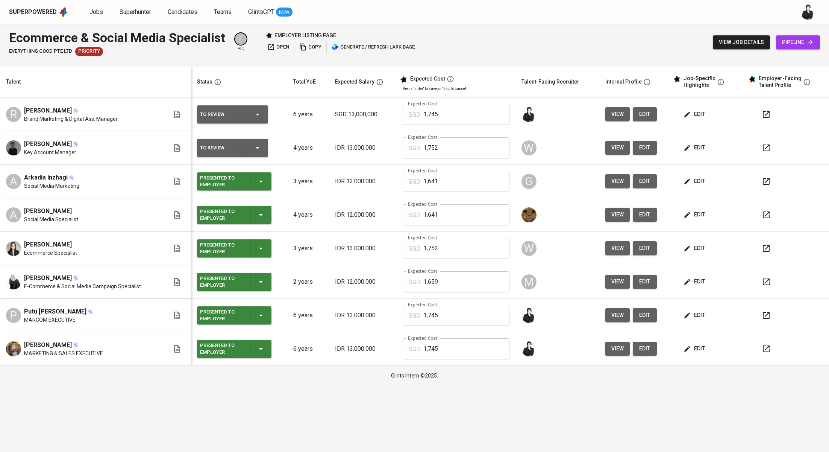
click at [764, 346] on icon "button" at bounding box center [766, 348] width 9 height 9
click at [772, 312] on button "button" at bounding box center [767, 315] width 18 height 18
click at [696, 110] on span "edit" at bounding box center [695, 113] width 20 height 9
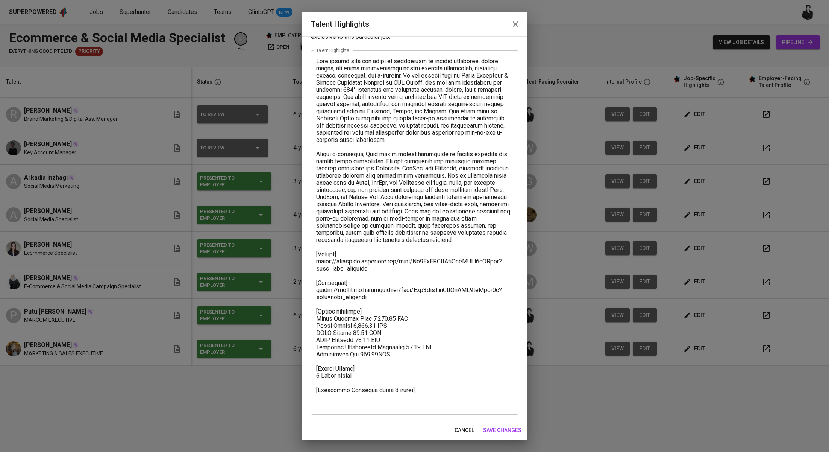
scroll to position [29, 0]
click at [392, 401] on textarea at bounding box center [414, 232] width 197 height 350
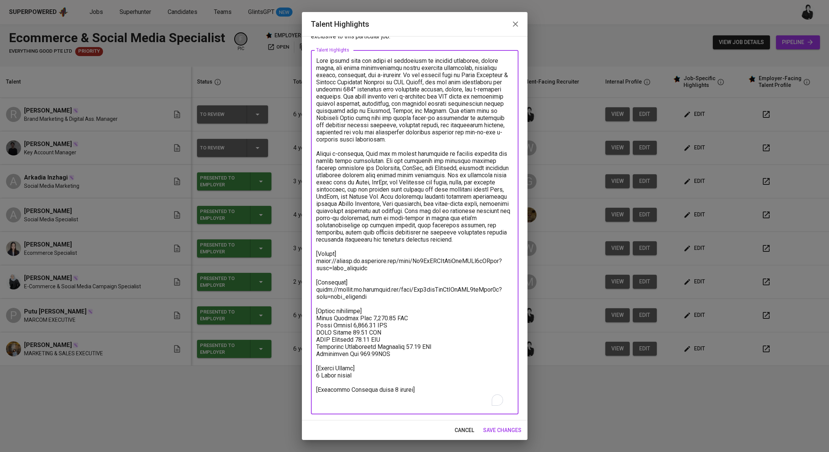
paste textarea "https://glints.sg.larksuite.com/file/IGkAbDd7UorDwfxTy8BlhyCJgsh?from=from_copy…"
type textarea "Rosa brings over six years of experience in digital marketing, social media, an…"
click at [501, 435] on button "save changes" at bounding box center [502, 430] width 44 height 14
